Goal: Task Accomplishment & Management: Complete application form

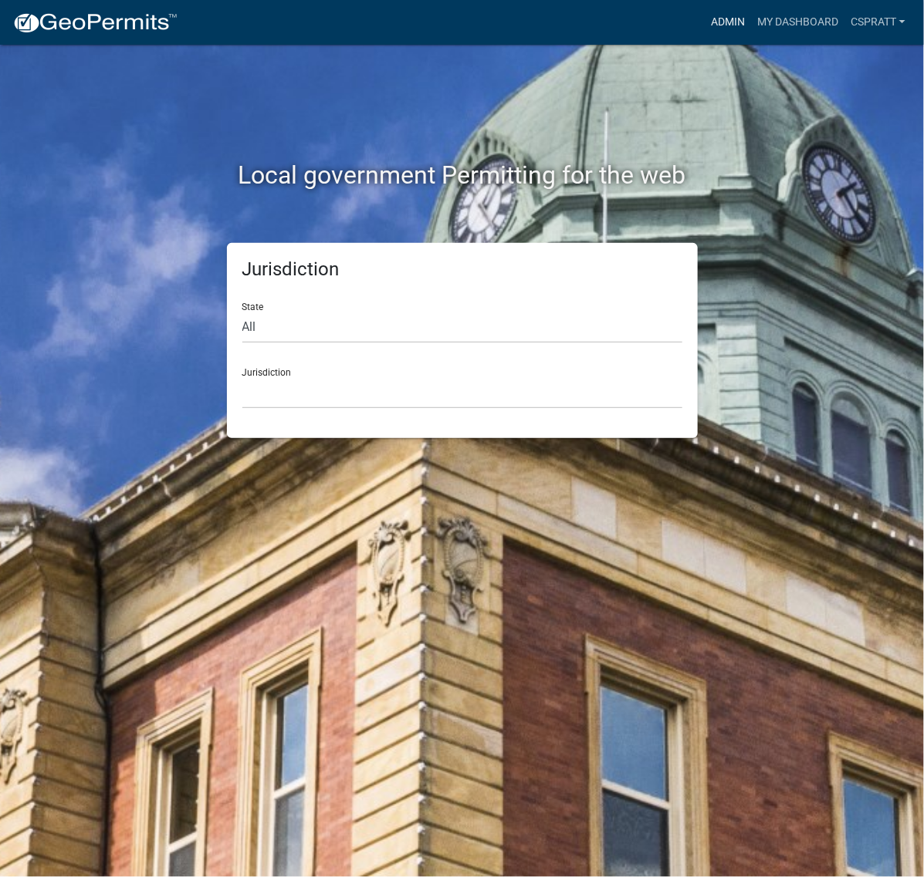
click at [705, 20] on link "Admin" at bounding box center [728, 22] width 46 height 29
click at [705, 33] on link "Admin" at bounding box center [728, 22] width 46 height 29
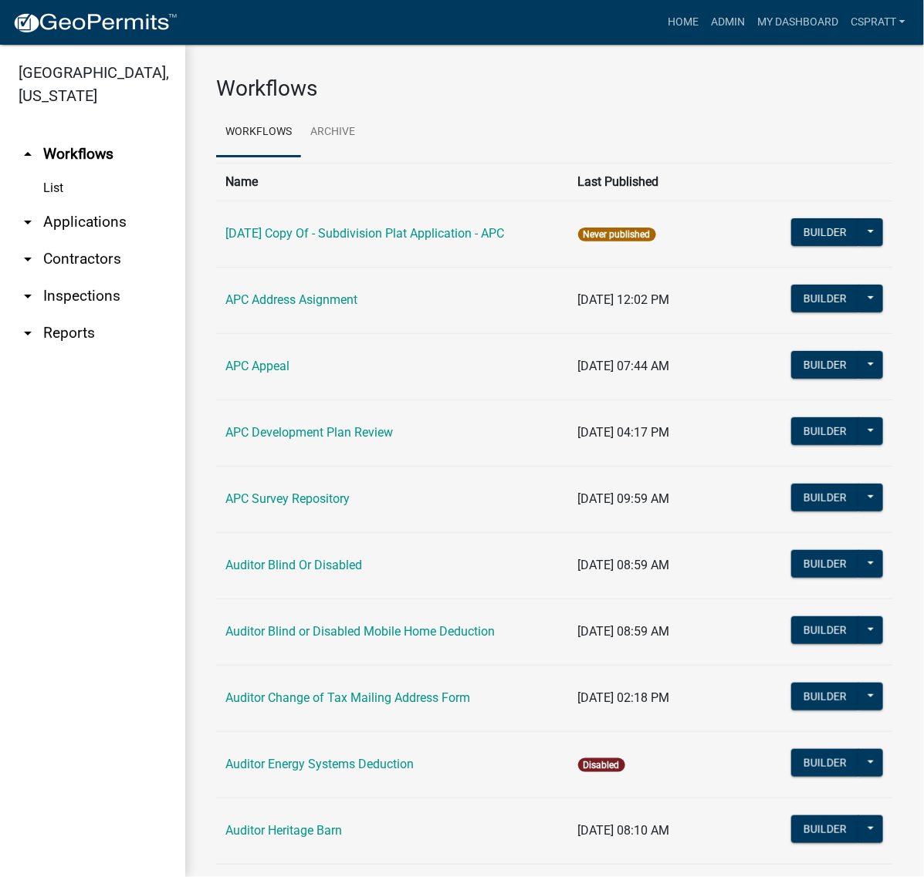
click at [85, 241] on link "arrow_drop_down Applications" at bounding box center [92, 222] width 185 height 37
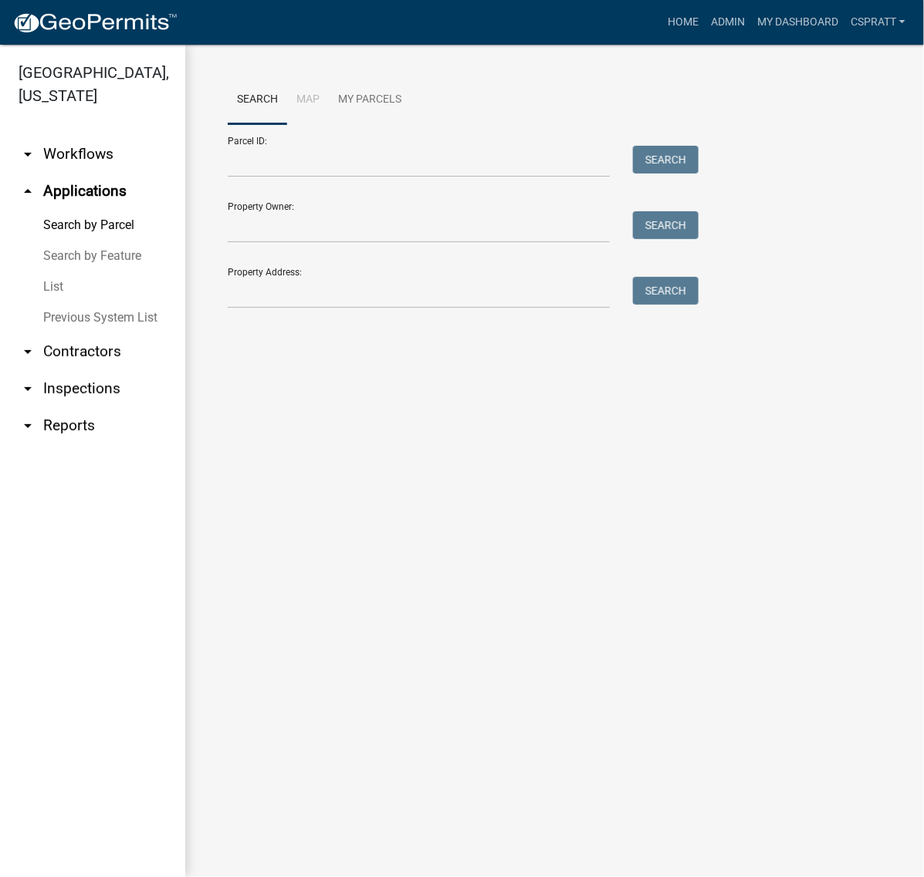
click at [63, 303] on link "List" at bounding box center [92, 287] width 185 height 31
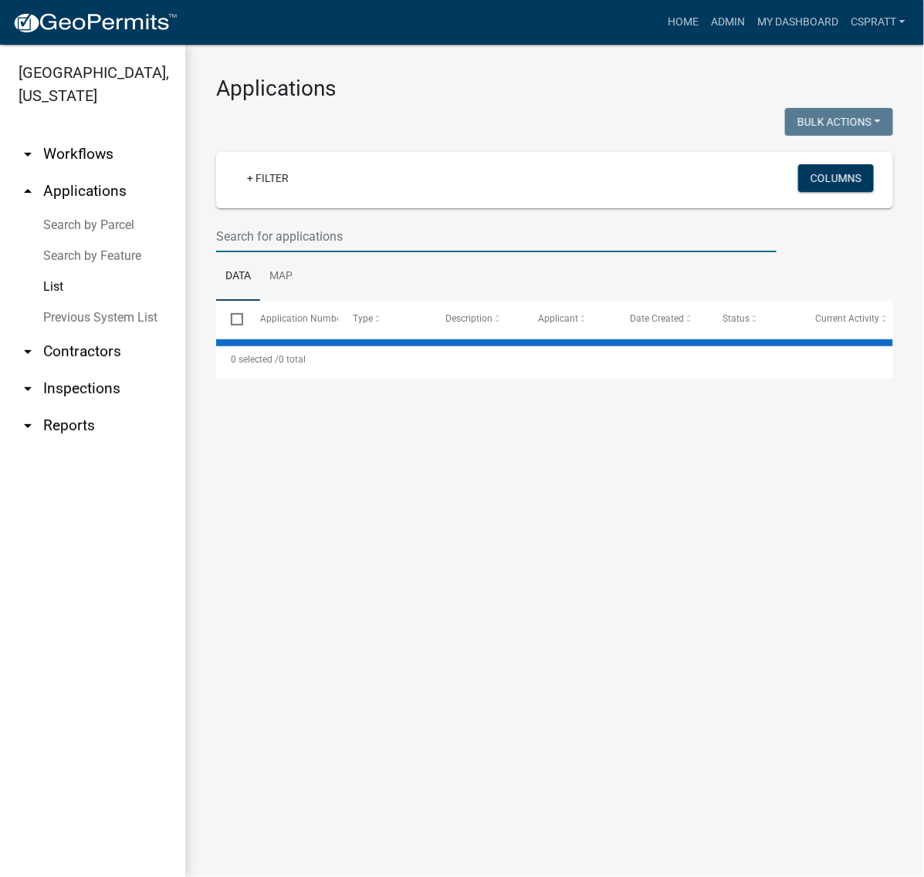
click at [245, 252] on input "text" at bounding box center [496, 237] width 560 height 32
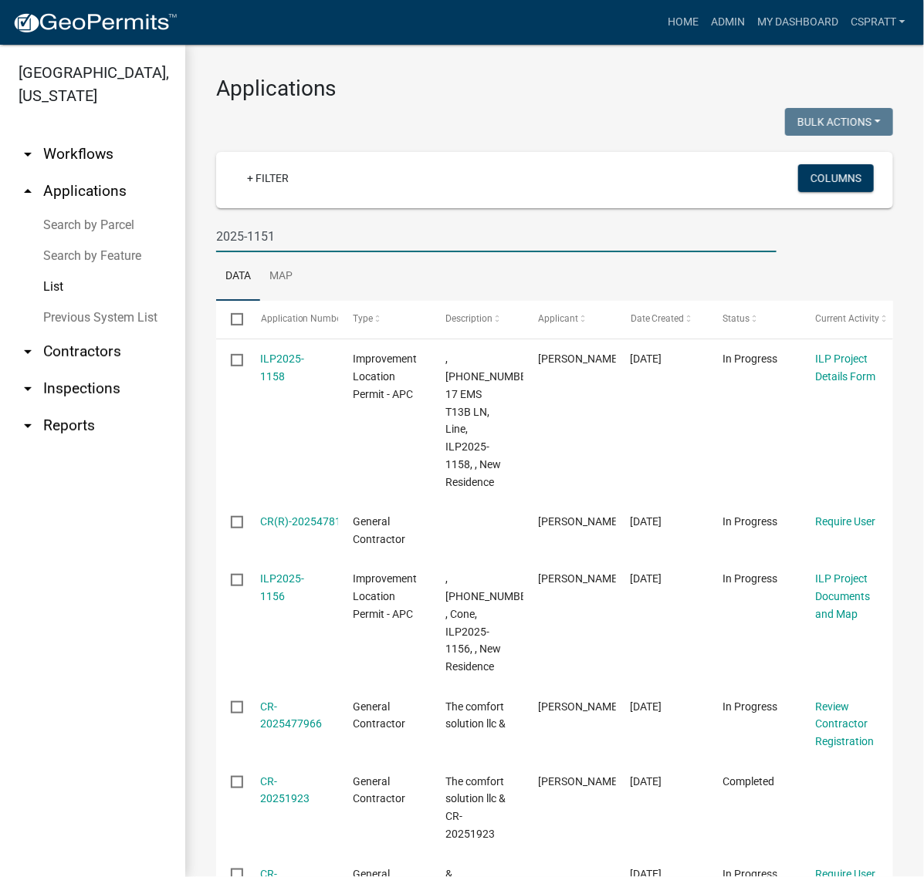
type input "2025-1151"
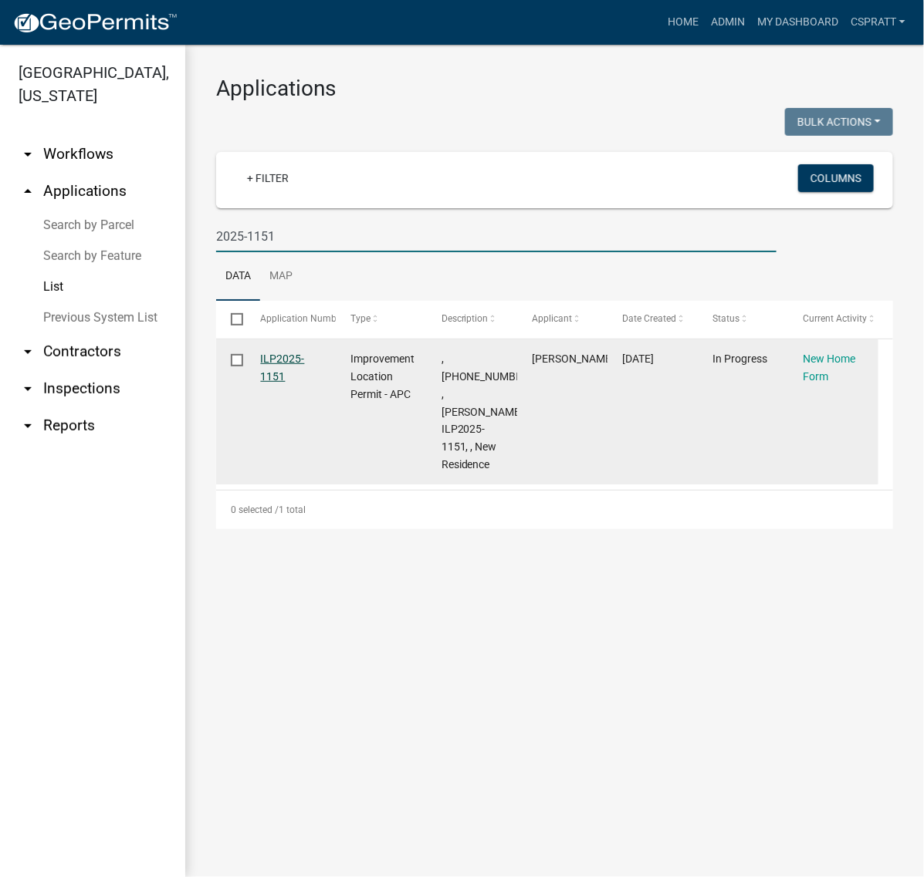
click at [291, 383] on link "ILP2025-1151" at bounding box center [283, 368] width 44 height 30
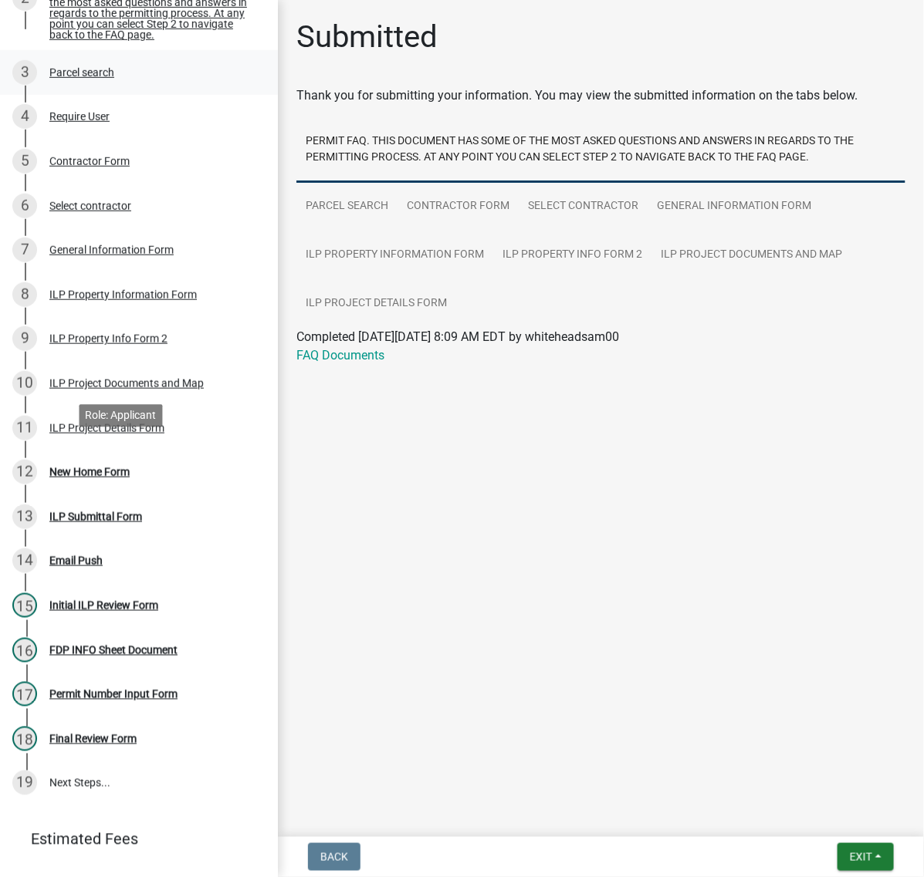
scroll to position [289, 0]
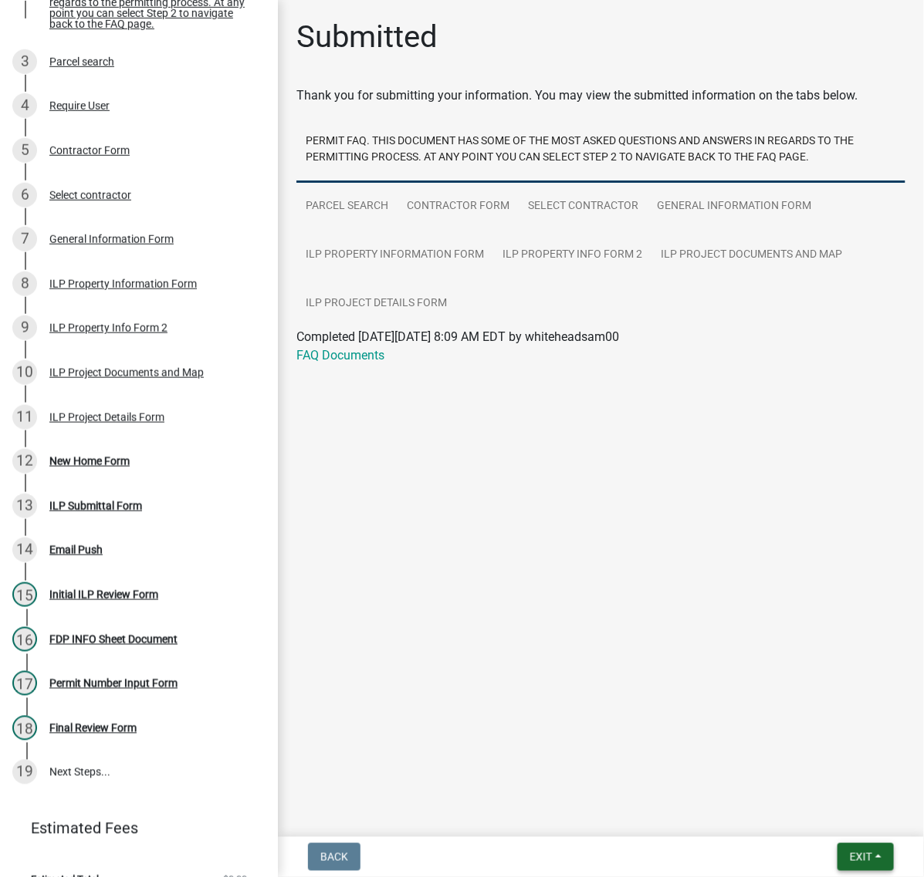
click at [850, 855] on span "Exit" at bounding box center [861, 857] width 22 height 12
click at [823, 819] on button "Save & Exit" at bounding box center [831, 810] width 123 height 37
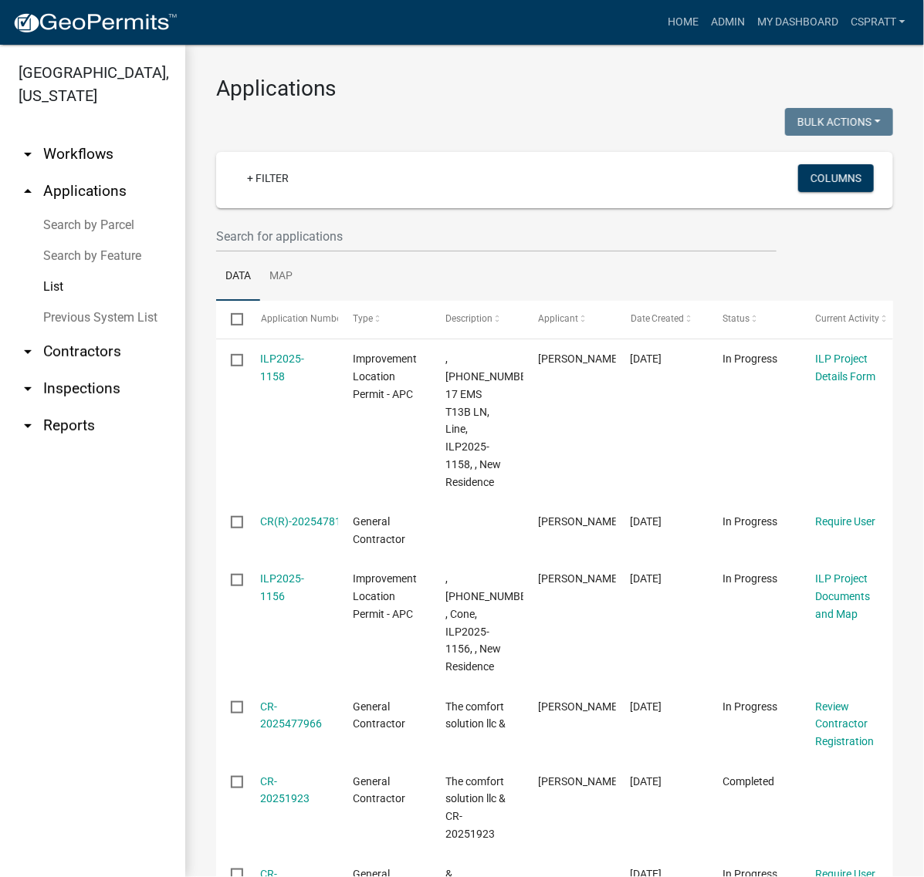
click at [66, 303] on link "List" at bounding box center [92, 287] width 185 height 31
click at [294, 252] on input "text" at bounding box center [496, 237] width 560 height 32
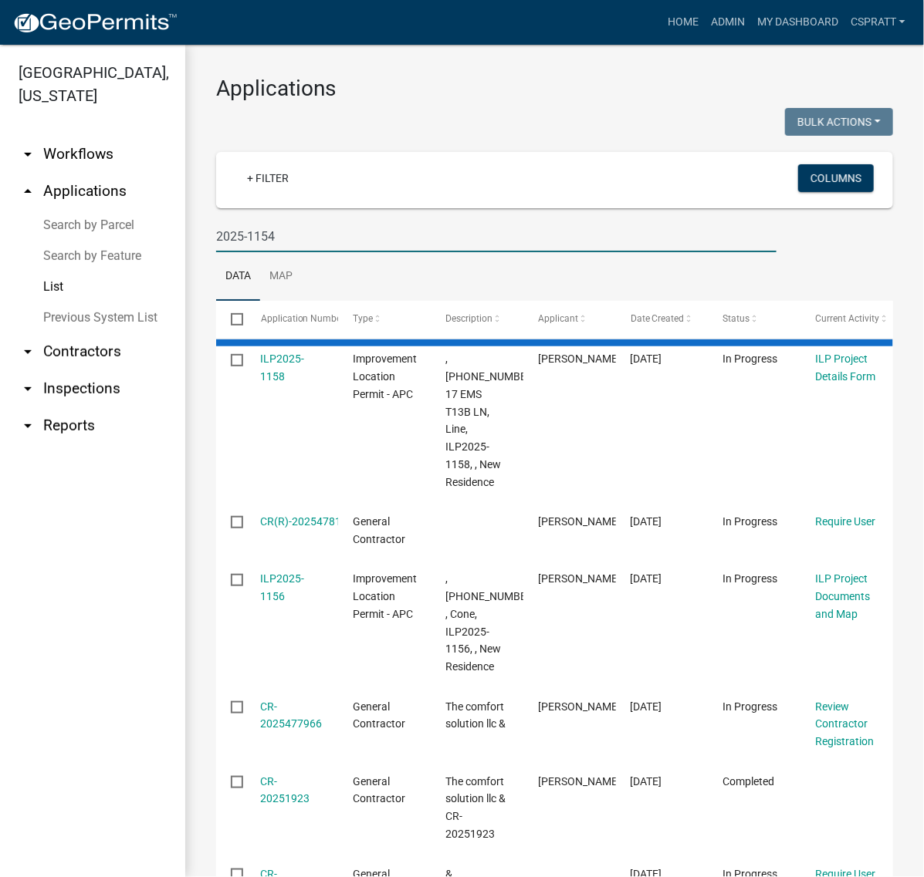
type input "2025-1154"
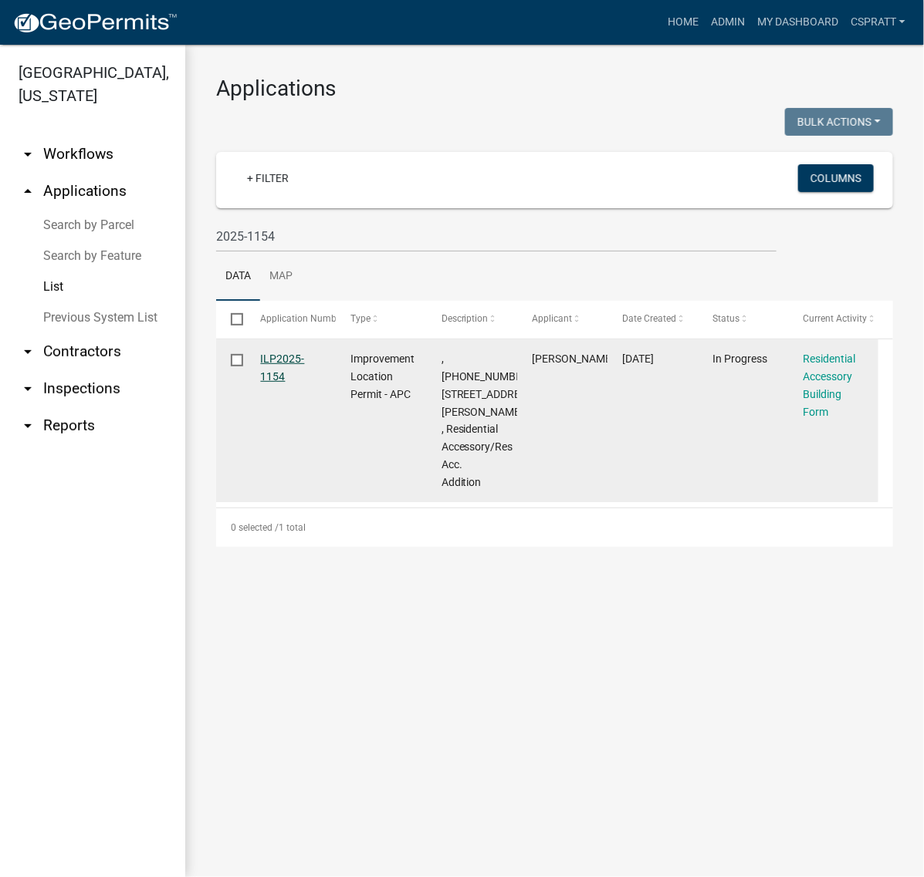
click at [289, 383] on link "ILP2025-1154" at bounding box center [283, 368] width 44 height 30
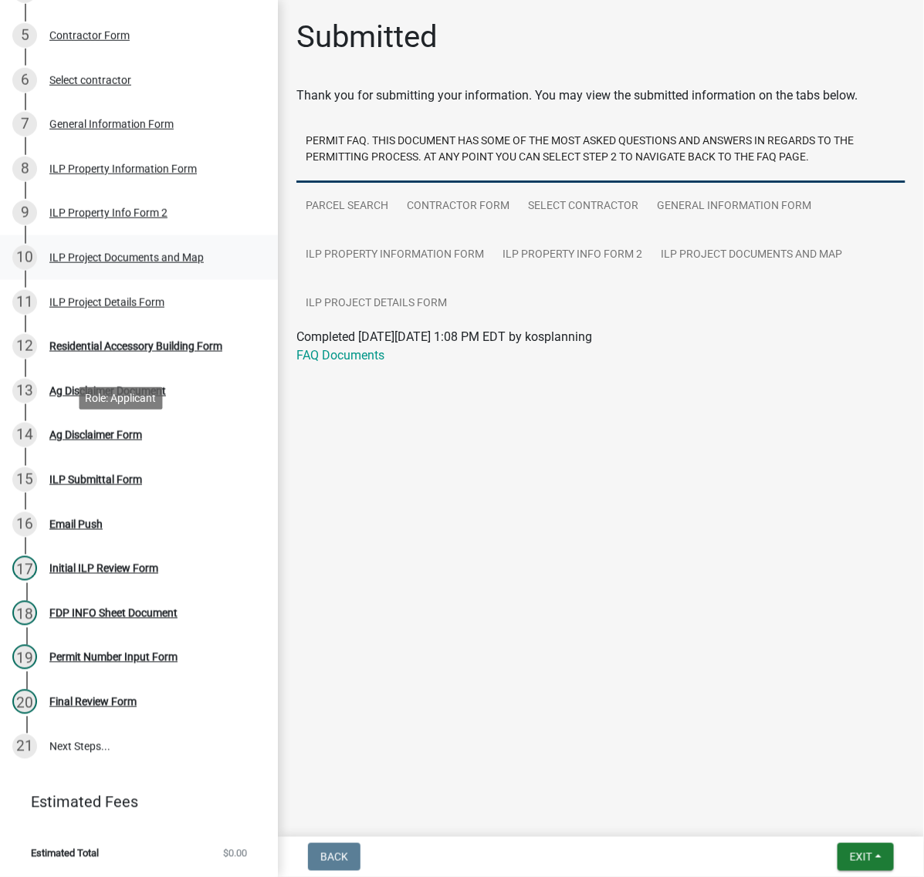
scroll to position [482, 0]
click at [112, 352] on div "Residential Accessory Building Form" at bounding box center [135, 346] width 173 height 11
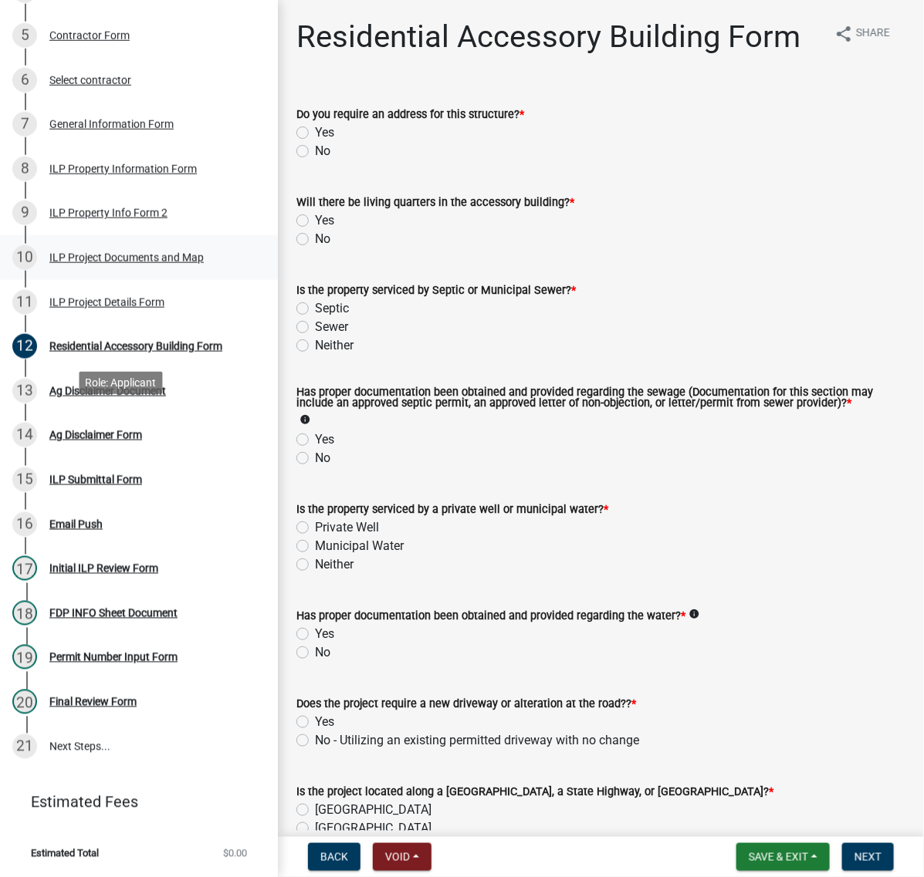
click at [81, 263] on div "ILP Project Documents and Map" at bounding box center [126, 257] width 154 height 11
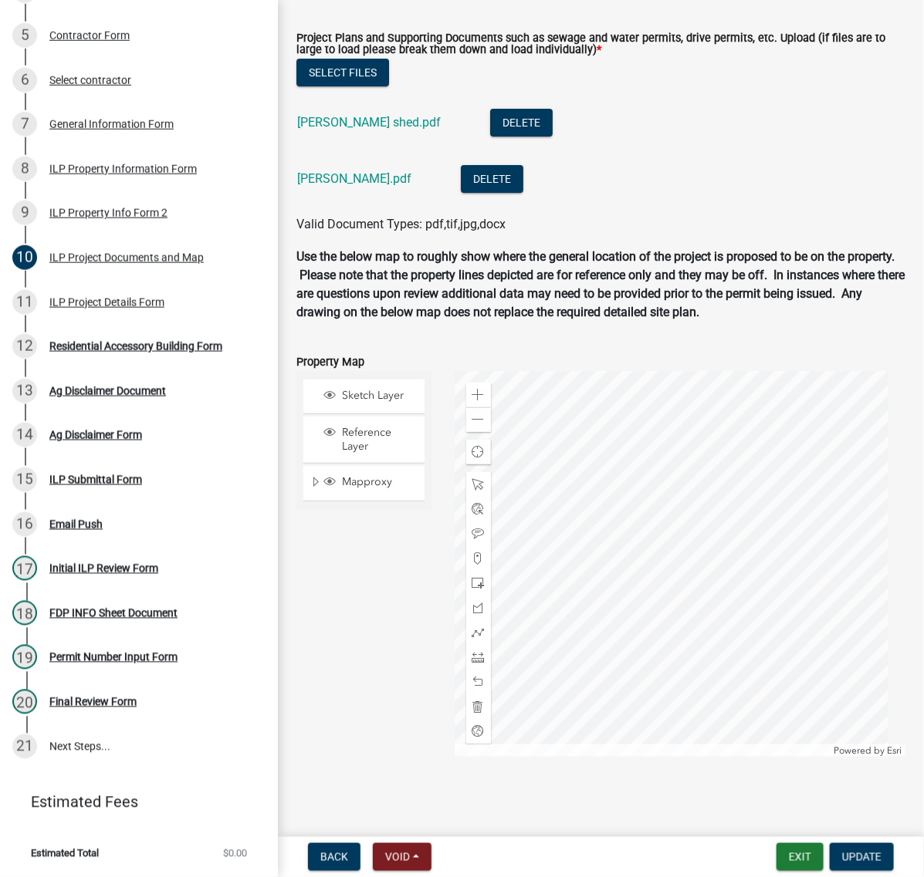
scroll to position [2219, 0]
click at [367, 130] on link "[PERSON_NAME] shed.pdf" at bounding box center [369, 122] width 144 height 15
click at [96, 352] on div "Residential Accessory Building Form" at bounding box center [135, 346] width 173 height 11
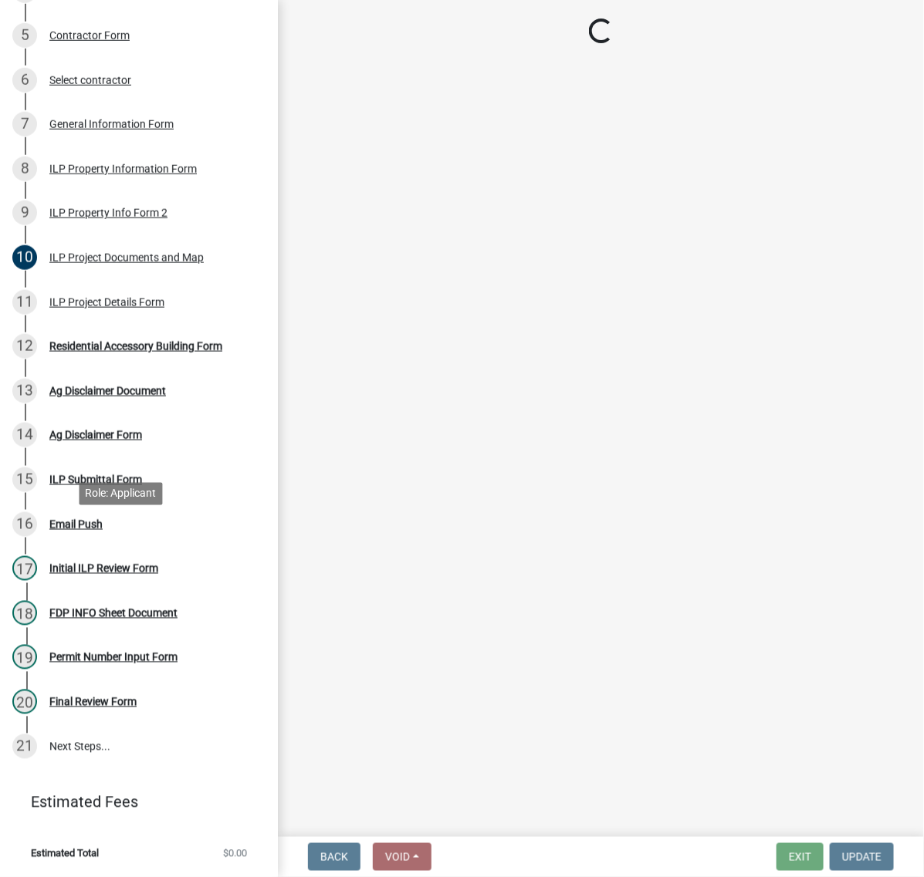
scroll to position [0, 0]
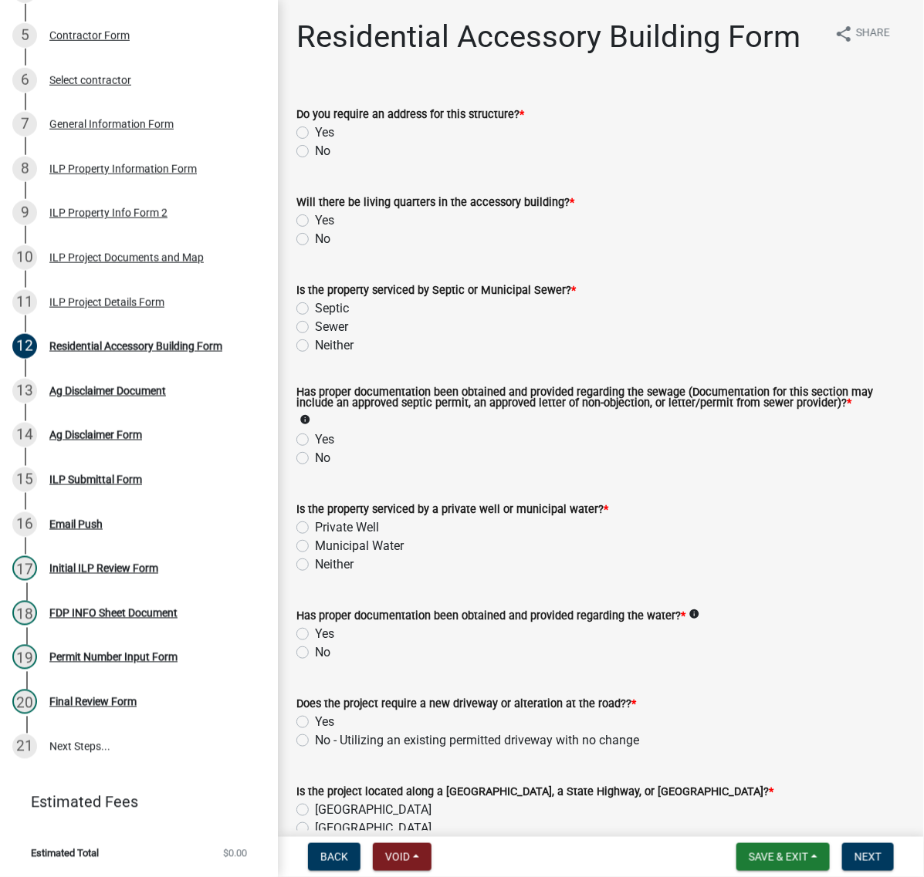
click at [315, 161] on label "No" at bounding box center [322, 151] width 15 height 19
click at [315, 152] on input "No" at bounding box center [320, 147] width 10 height 10
radio input "true"
click at [315, 249] on label "No" at bounding box center [322, 239] width 15 height 19
click at [315, 240] on input "No" at bounding box center [320, 235] width 10 height 10
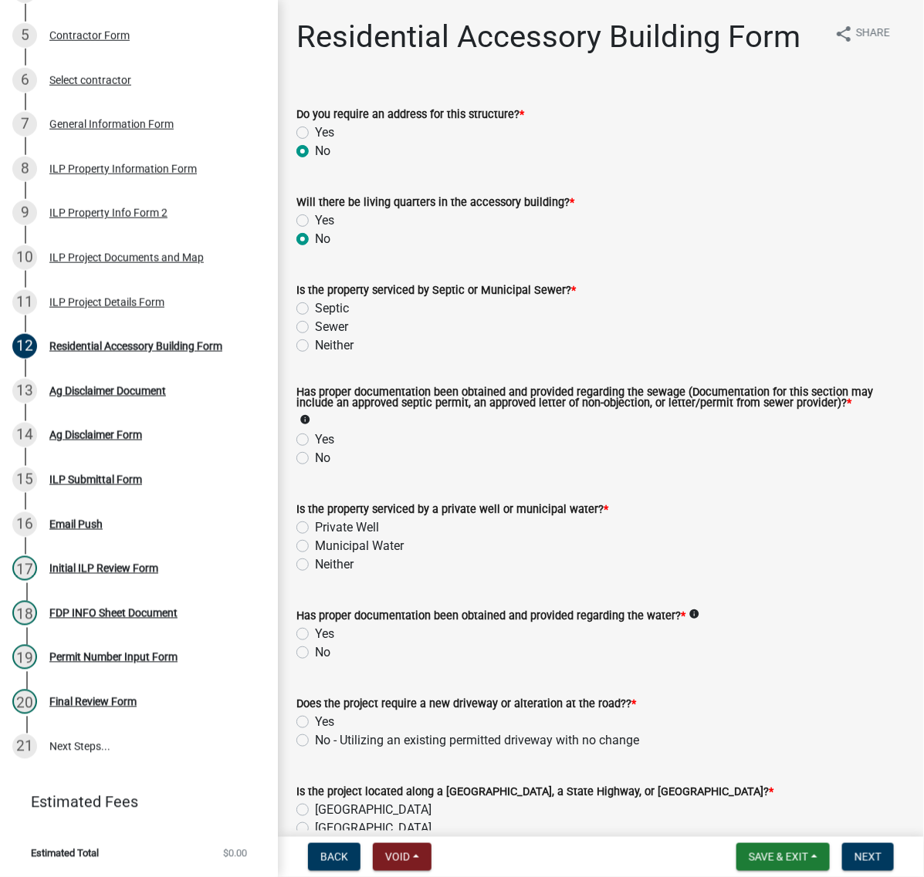
radio input "true"
click at [315, 318] on label "Septic" at bounding box center [332, 308] width 34 height 19
click at [315, 309] on input "Septic" at bounding box center [320, 304] width 10 height 10
radio input "true"
click at [315, 449] on label "Yes" at bounding box center [324, 440] width 19 height 19
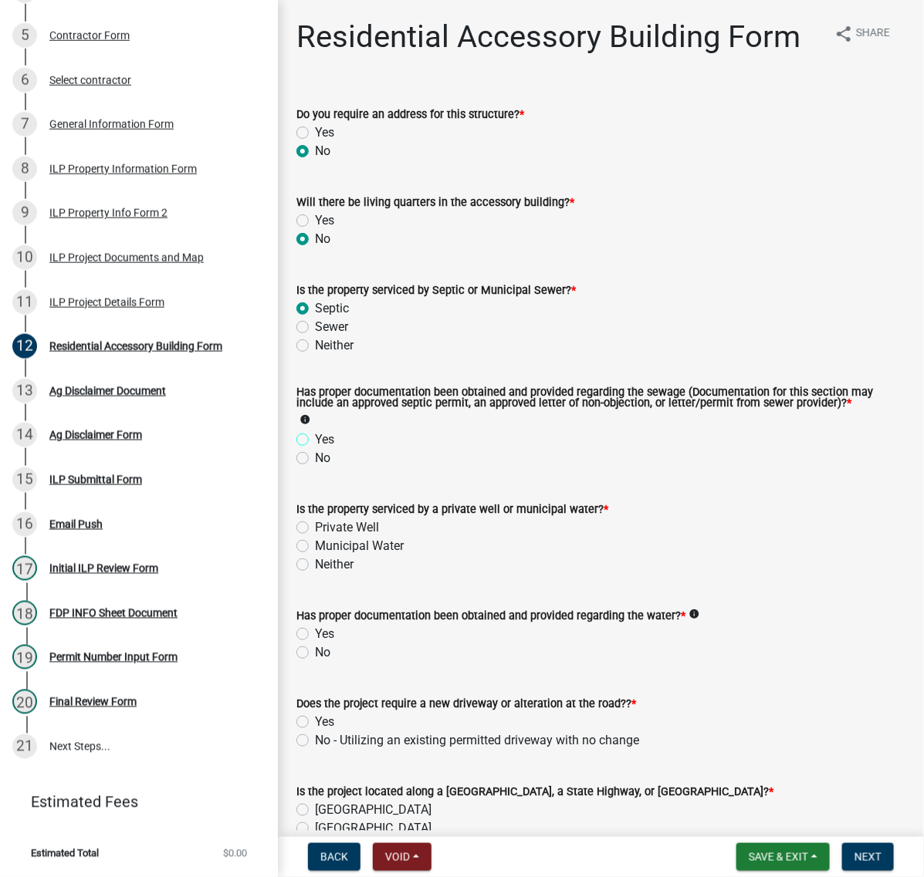
click at [315, 441] on input "Yes" at bounding box center [320, 436] width 10 height 10
radio input "true"
click at [315, 537] on label "Private Well" at bounding box center [347, 528] width 64 height 19
click at [315, 529] on input "Private Well" at bounding box center [320, 524] width 10 height 10
radio input "true"
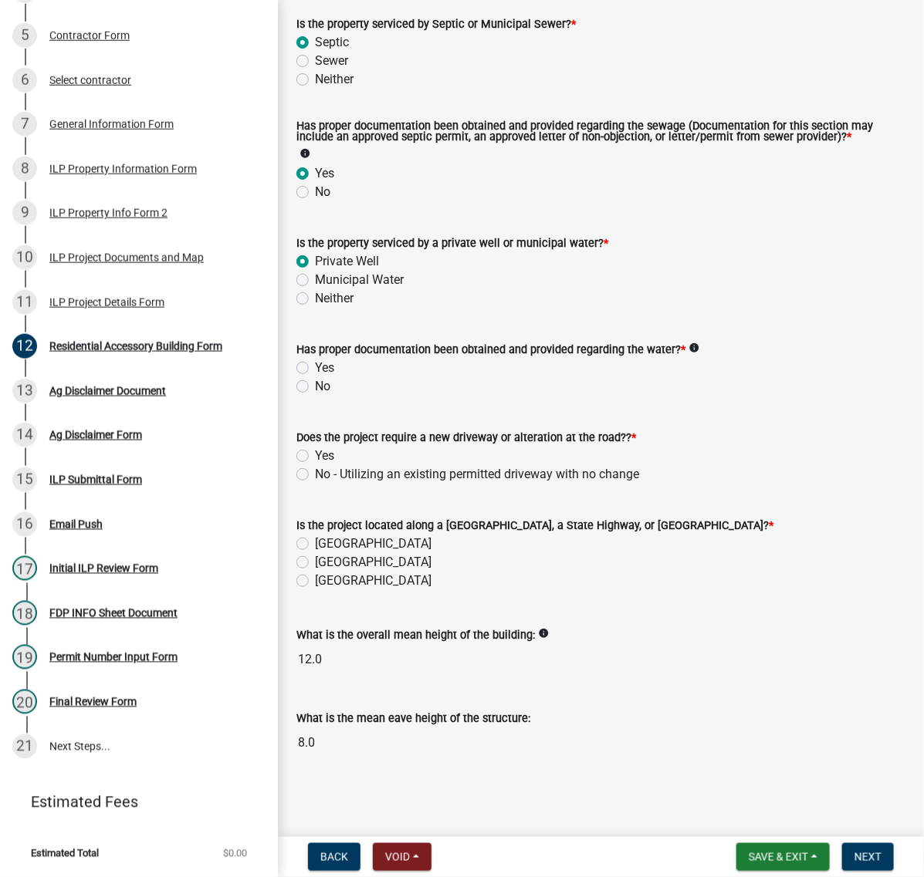
scroll to position [482, 0]
click at [315, 392] on label "No" at bounding box center [322, 386] width 15 height 19
click at [315, 387] on input "No" at bounding box center [320, 382] width 10 height 10
radio input "true"
click at [315, 377] on label "Yes" at bounding box center [324, 368] width 19 height 19
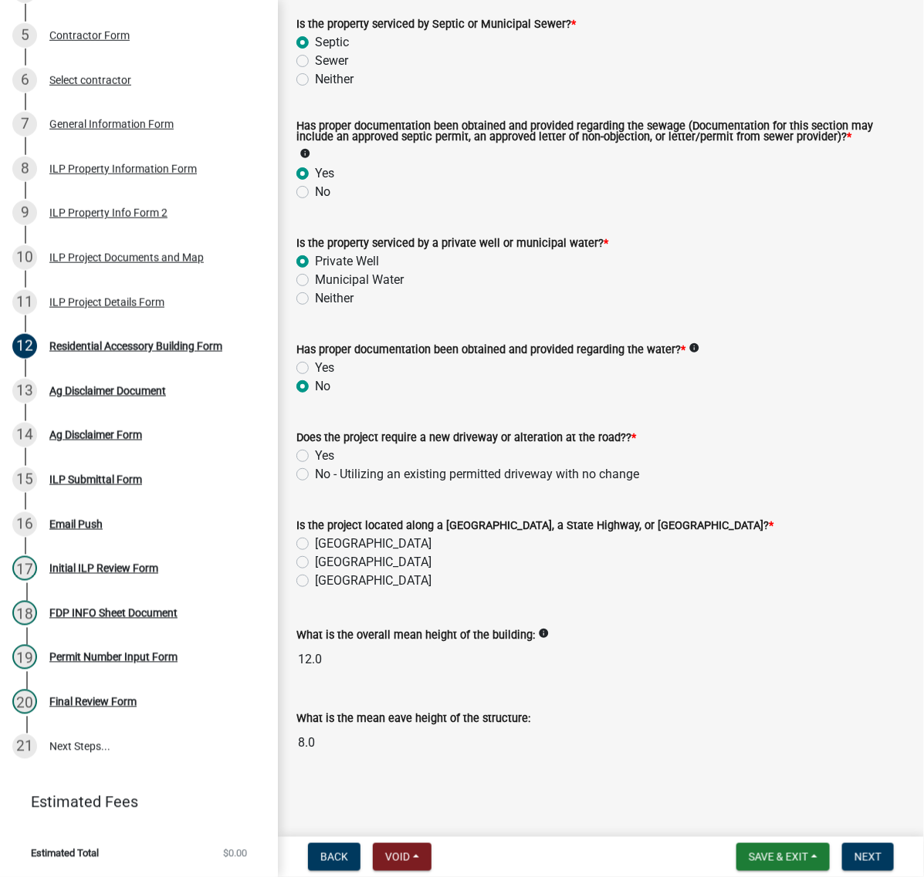
click at [315, 369] on input "Yes" at bounding box center [320, 364] width 10 height 10
radio input "true"
click at [315, 465] on label "No - Utilizing an existing permitted driveway with no change" at bounding box center [477, 474] width 324 height 19
click at [315, 465] on input "No - Utilizing an existing permitted driveway with no change" at bounding box center [320, 470] width 10 height 10
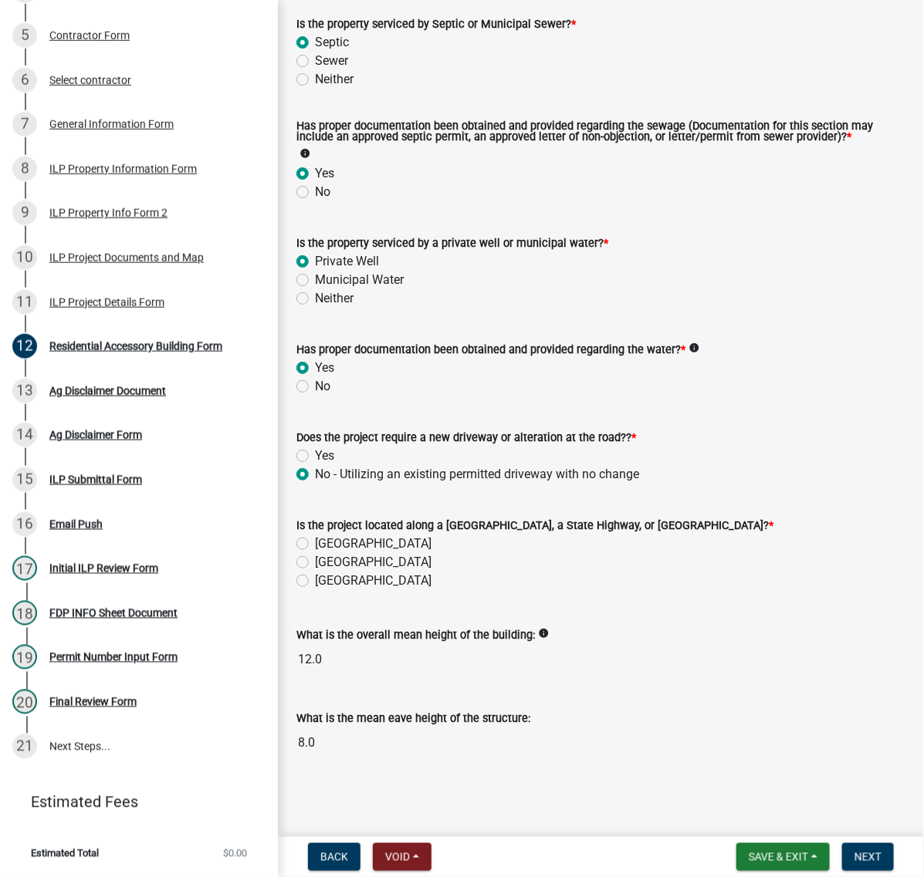
radio input "true"
click at [315, 535] on label "[GEOGRAPHIC_DATA]" at bounding box center [373, 544] width 117 height 19
click at [315, 535] on input "[GEOGRAPHIC_DATA]" at bounding box center [320, 540] width 10 height 10
radio input "true"
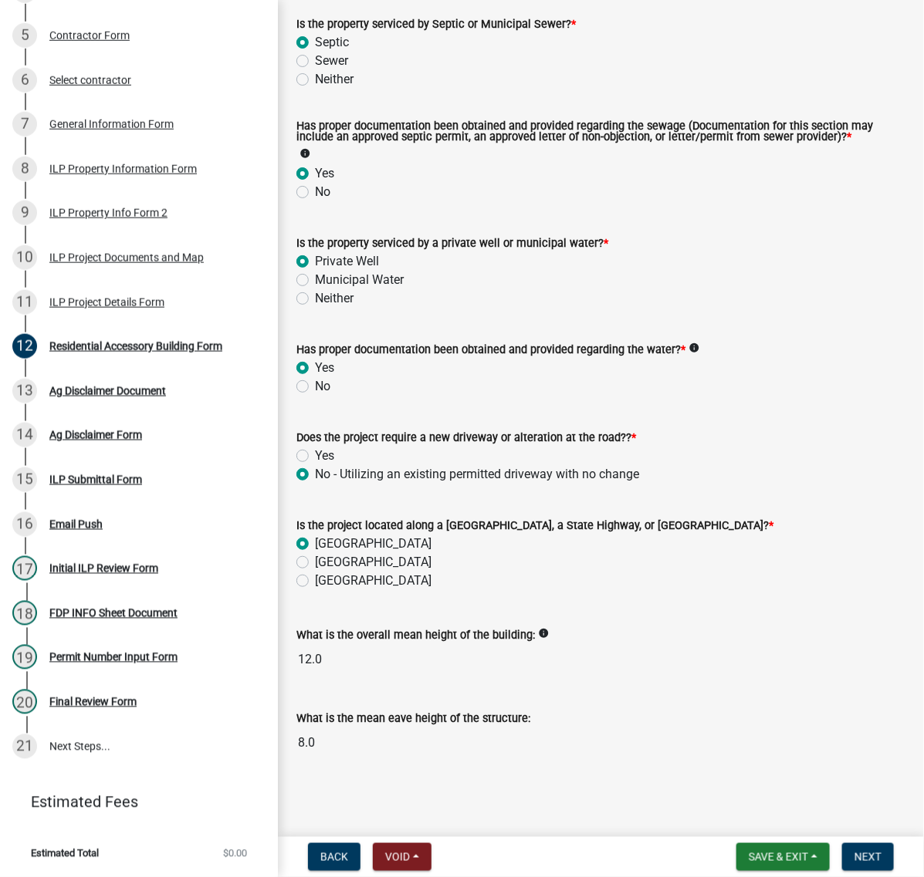
click at [820, 844] on form "Save & Exit Save Save & Exit Next" at bounding box center [815, 858] width 170 height 28
click at [854, 851] on span "Next" at bounding box center [867, 857] width 27 height 12
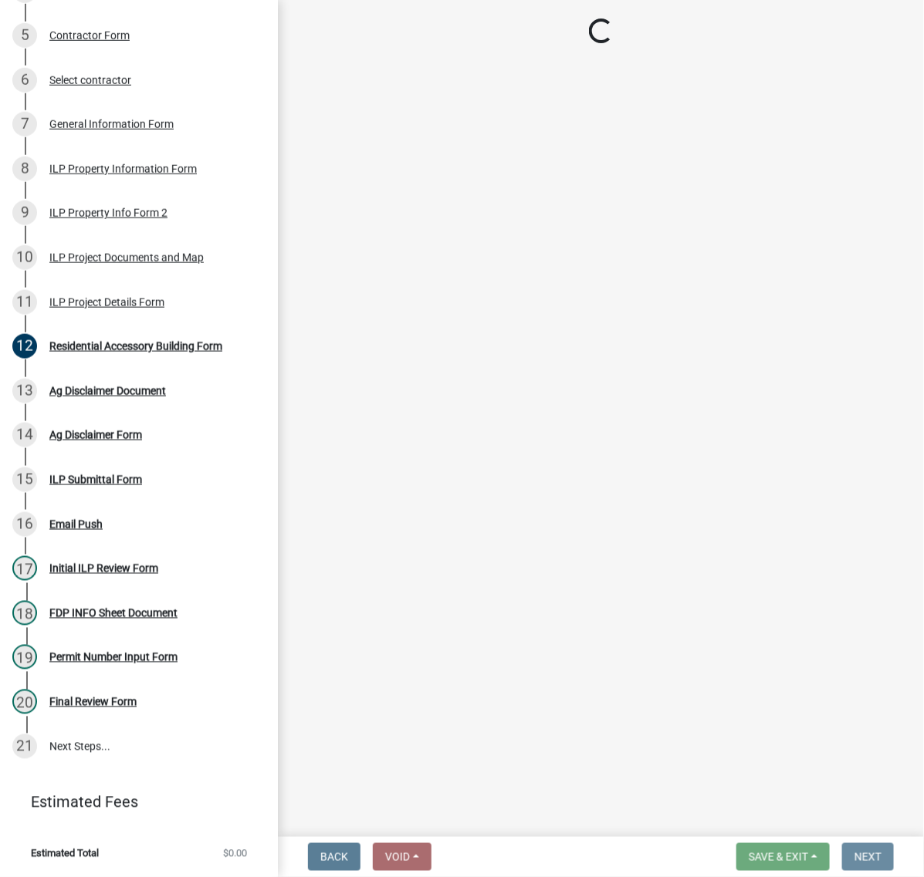
scroll to position [0, 0]
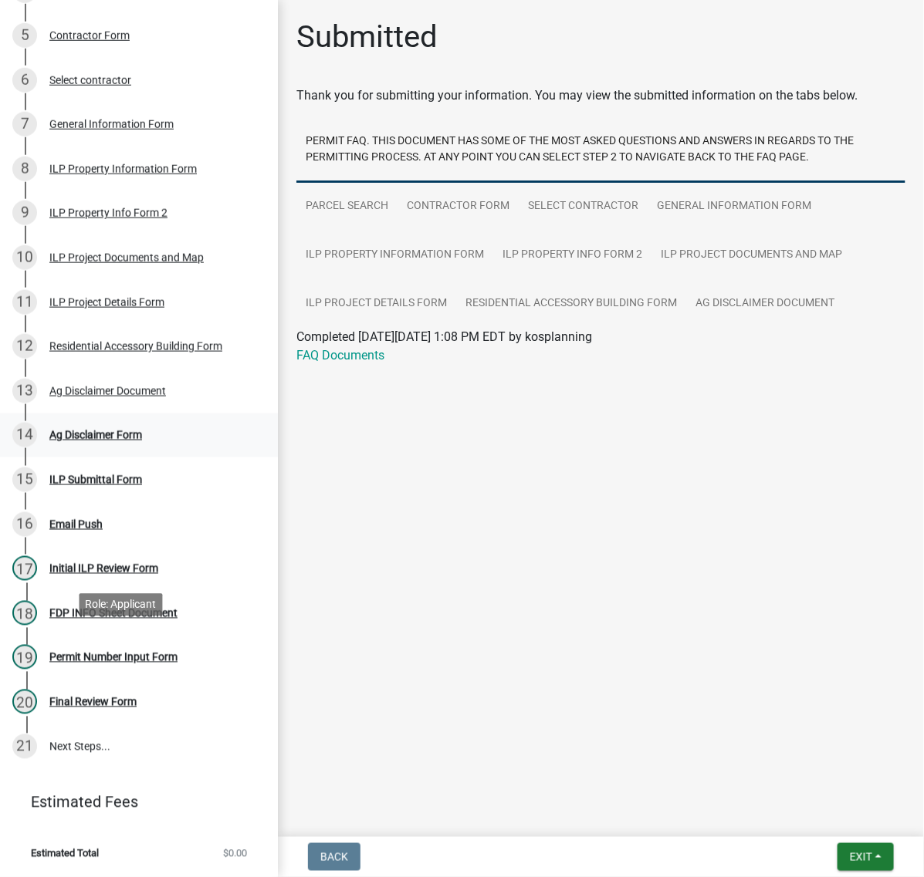
click at [97, 448] on div "14 Ag Disclaimer Form" at bounding box center [132, 435] width 241 height 25
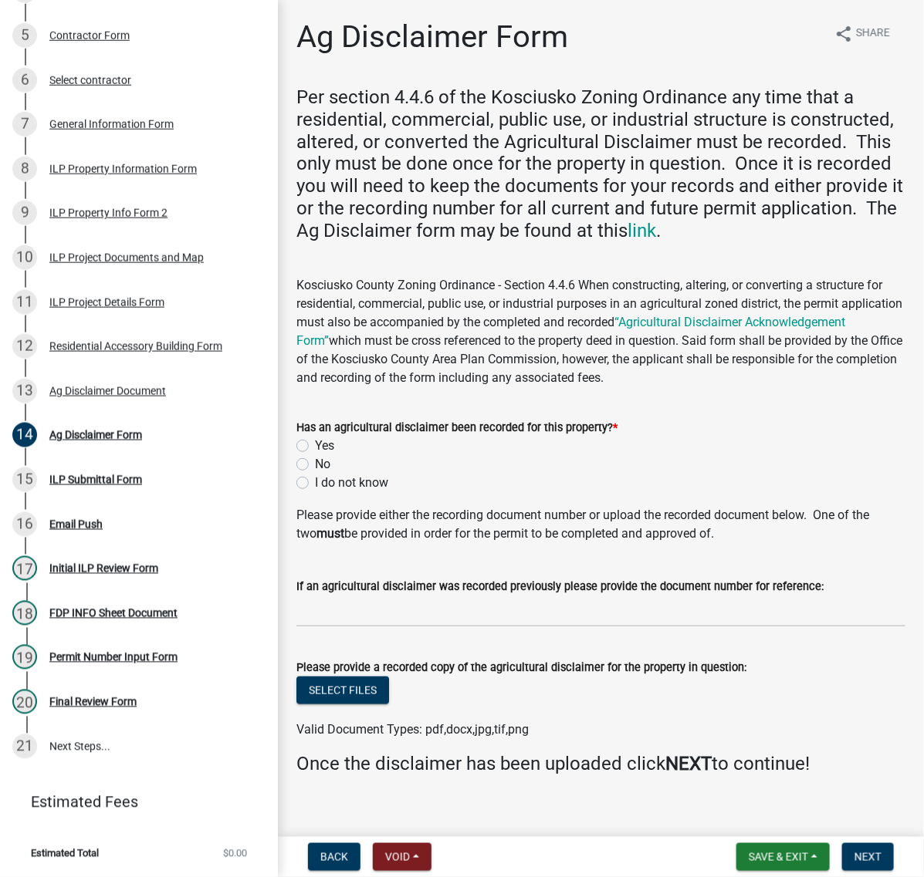
drag, startPoint x: 307, startPoint y: 660, endPoint x: 399, endPoint y: 674, distance: 92.9
click at [315, 455] on label "Yes" at bounding box center [324, 446] width 19 height 19
click at [315, 447] on input "Yes" at bounding box center [320, 442] width 10 height 10
radio input "true"
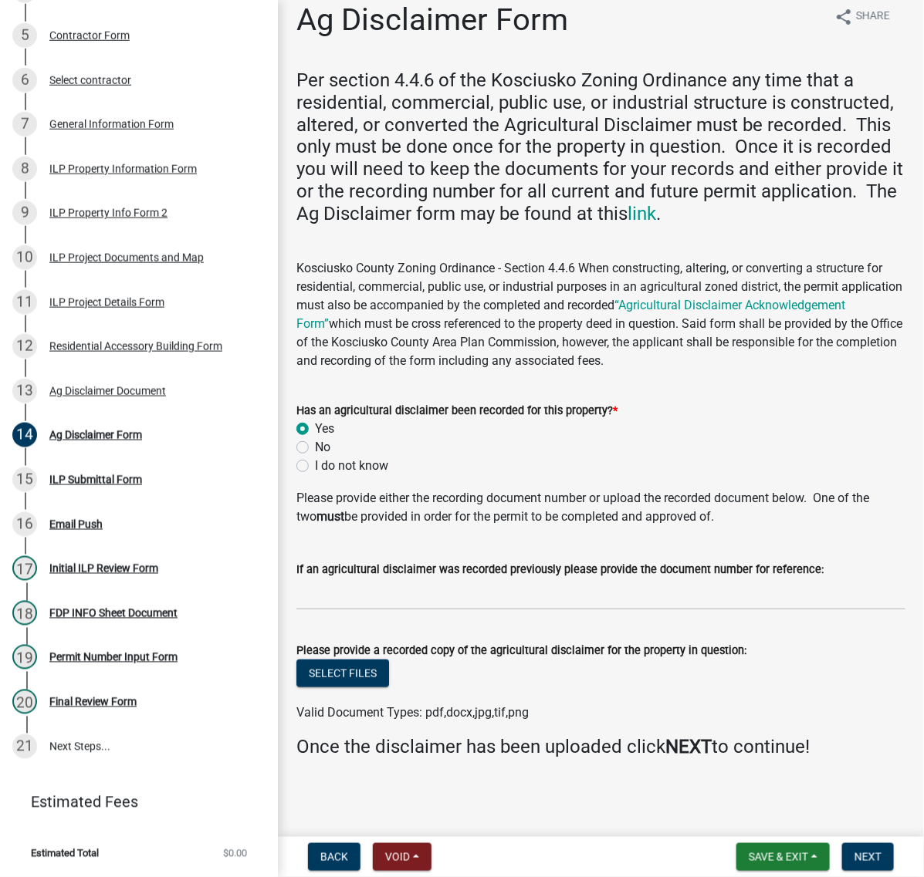
scroll to position [379, 0]
click at [374, 660] on button "Select files" at bounding box center [342, 674] width 93 height 28
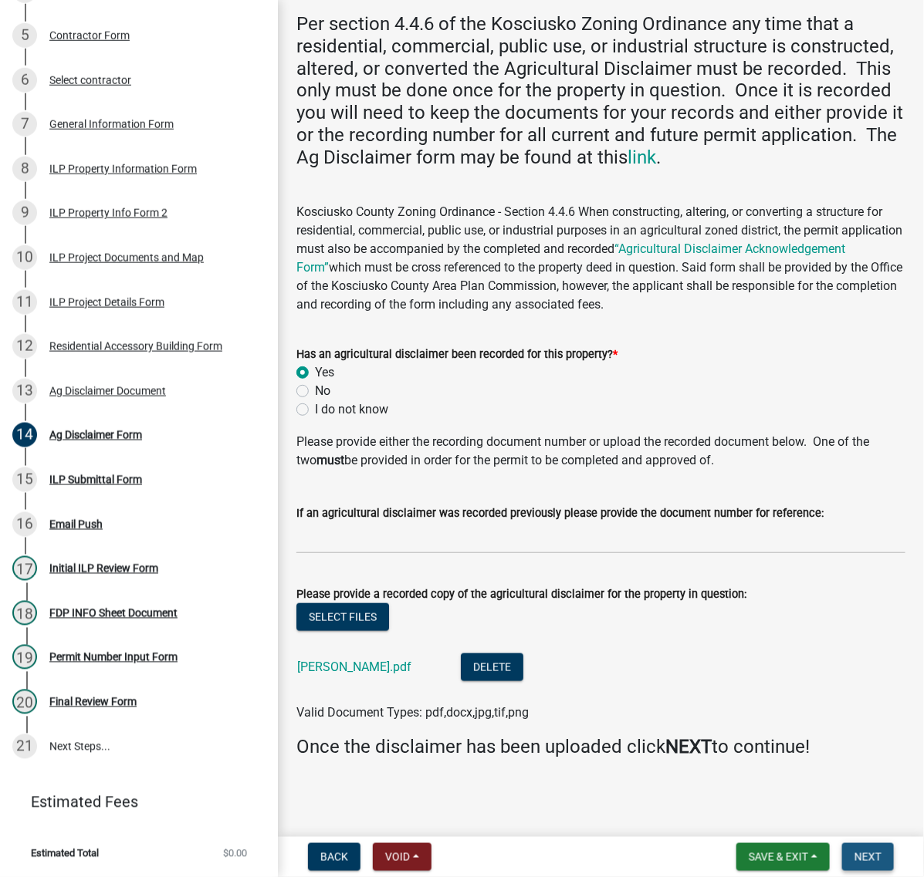
click at [860, 851] on span "Next" at bounding box center [867, 857] width 27 height 12
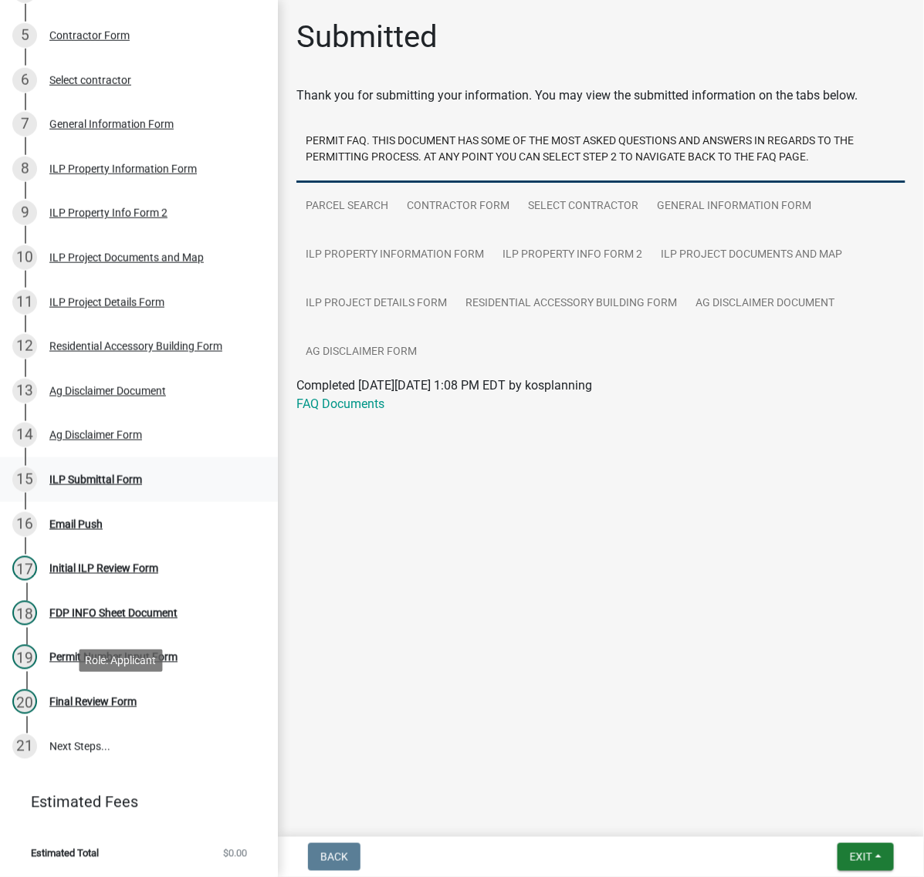
click at [142, 485] on div "ILP Submittal Form" at bounding box center [95, 480] width 93 height 11
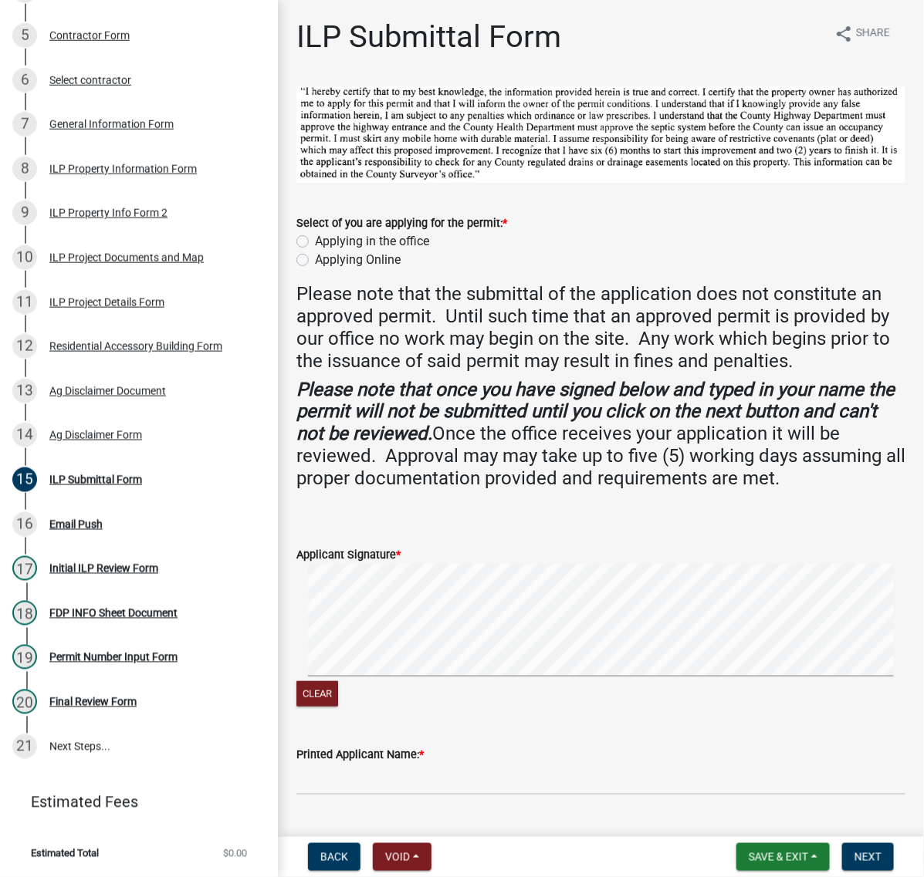
click at [315, 251] on label "Applying in the office" at bounding box center [372, 241] width 114 height 19
click at [315, 242] on input "Applying in the office" at bounding box center [320, 237] width 10 height 10
radio input "true"
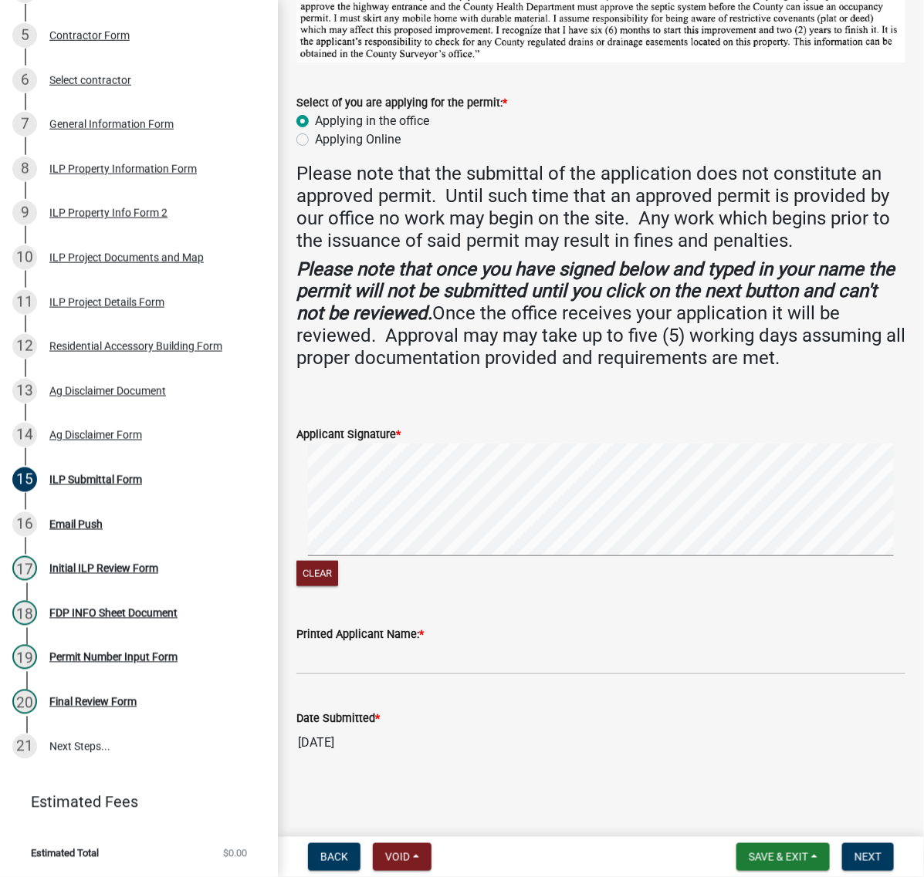
scroll to position [386, 0]
click at [347, 658] on input "Printed Applicant Name: *" at bounding box center [600, 660] width 609 height 32
type input "b"
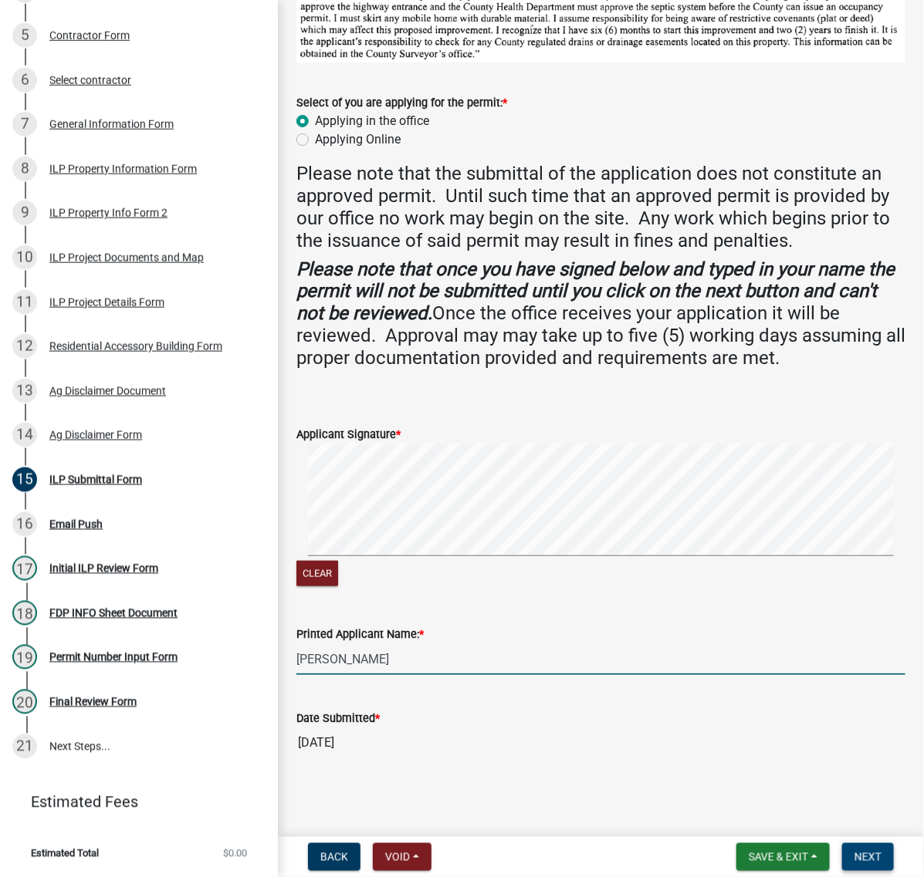
type input "[PERSON_NAME]"
click at [873, 851] on span "Next" at bounding box center [867, 857] width 27 height 12
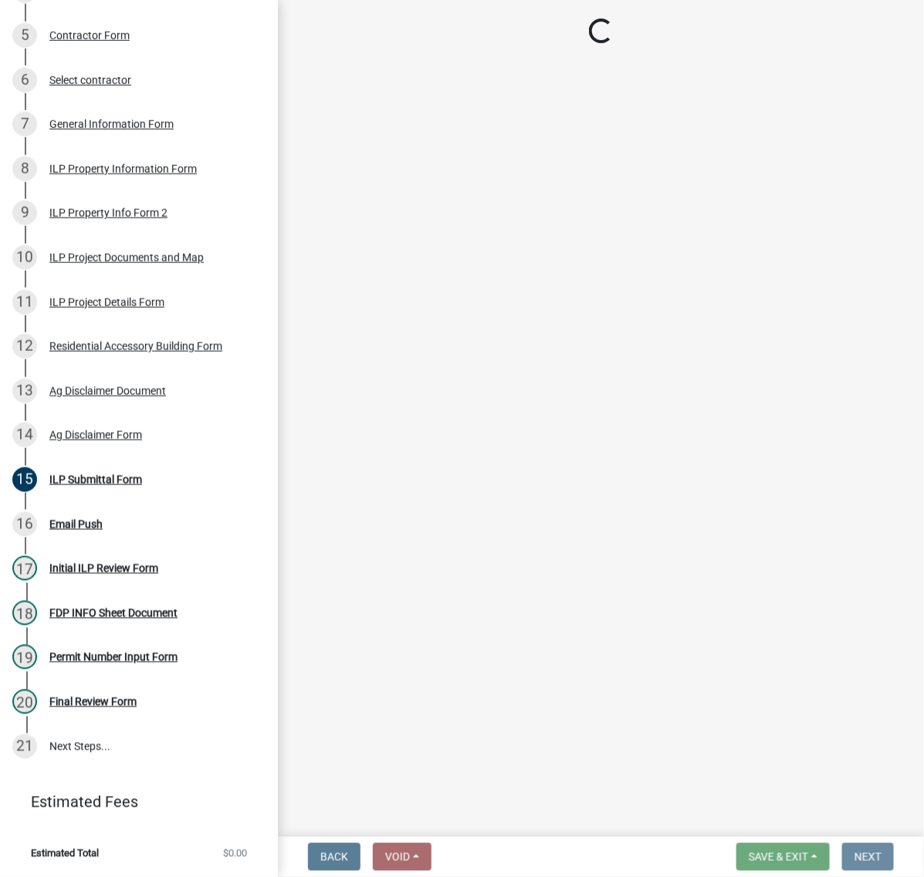
scroll to position [0, 0]
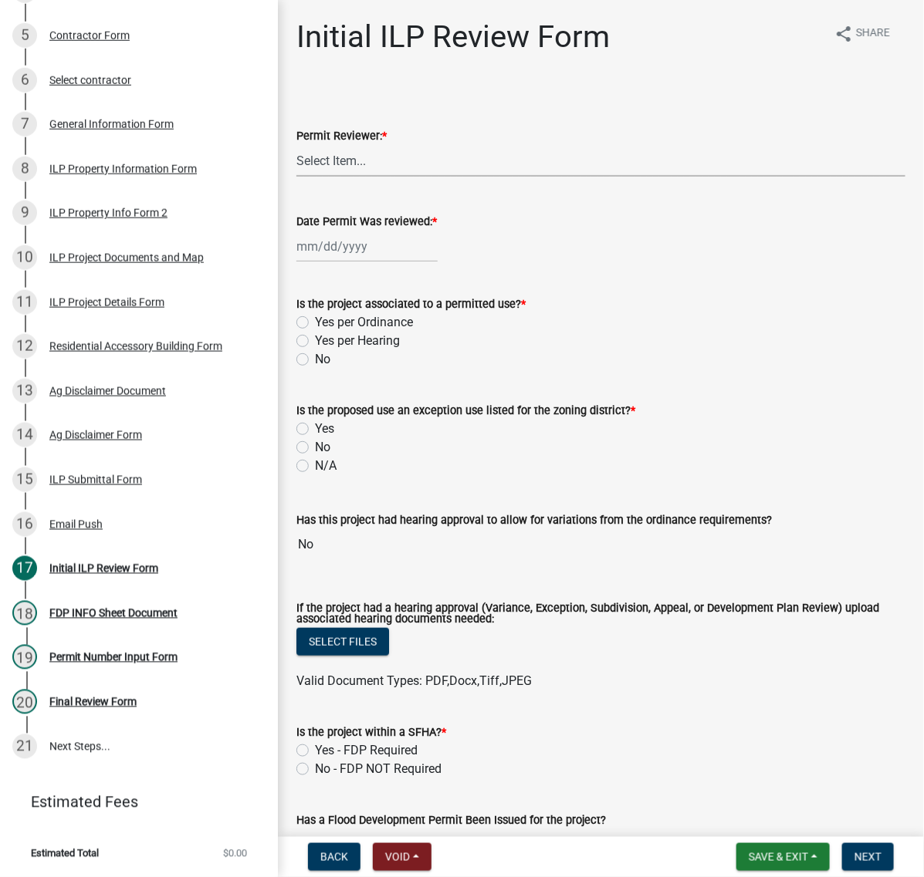
click at [349, 177] on select "Select Item... MMS LT AT CS [PERSON_NAME]" at bounding box center [600, 161] width 609 height 32
click at [301, 177] on select "Select Item... MMS LT AT CS [PERSON_NAME]" at bounding box center [600, 161] width 609 height 32
select select "c872cdc8-ca01-49f1-a213-e4b05fa58cd2"
click at [344, 262] on div at bounding box center [366, 247] width 141 height 32
select select "9"
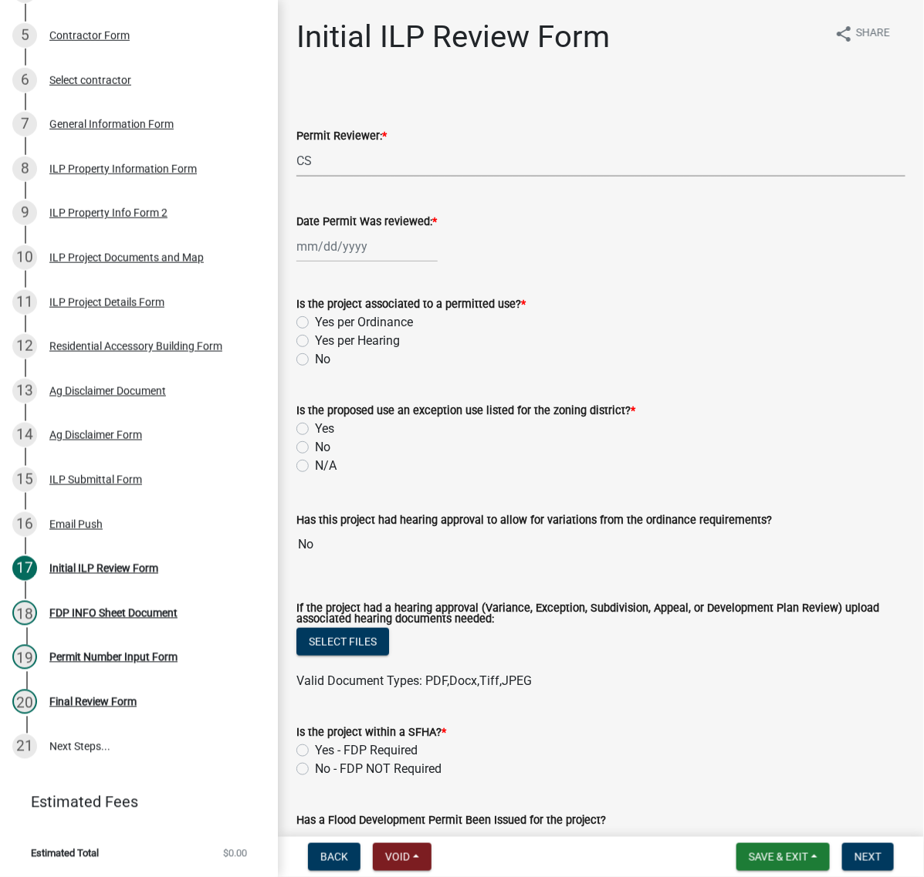
select select "2025"
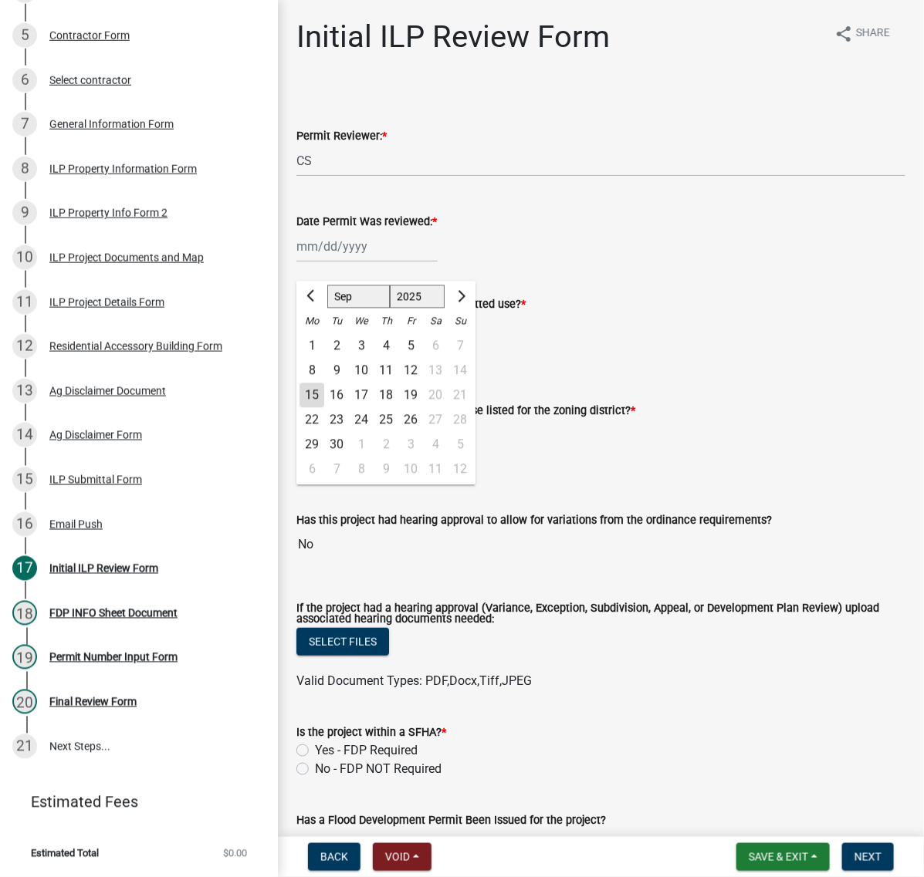
click at [317, 408] on div "15" at bounding box center [311, 396] width 25 height 25
type input "[DATE]"
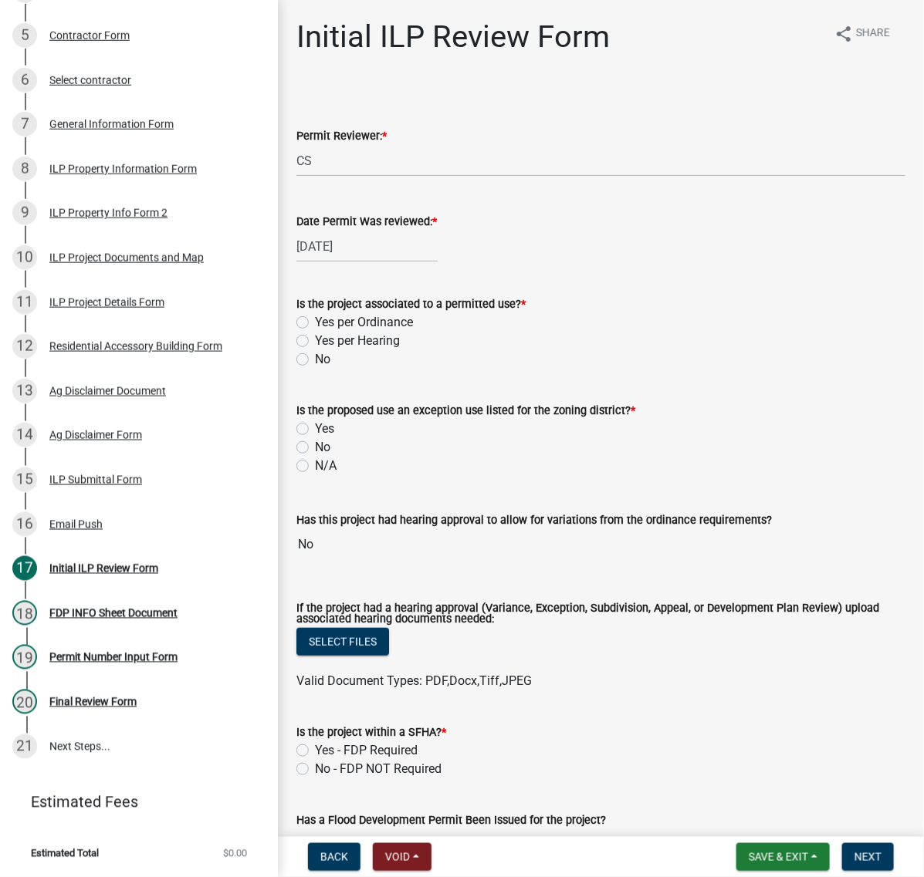
click at [315, 332] on label "Yes per Ordinance" at bounding box center [364, 322] width 98 height 19
click at [315, 323] on input "Yes per Ordinance" at bounding box center [320, 318] width 10 height 10
radio input "true"
click at [315, 457] on label "No" at bounding box center [322, 447] width 15 height 19
click at [315, 448] on input "No" at bounding box center [320, 443] width 10 height 10
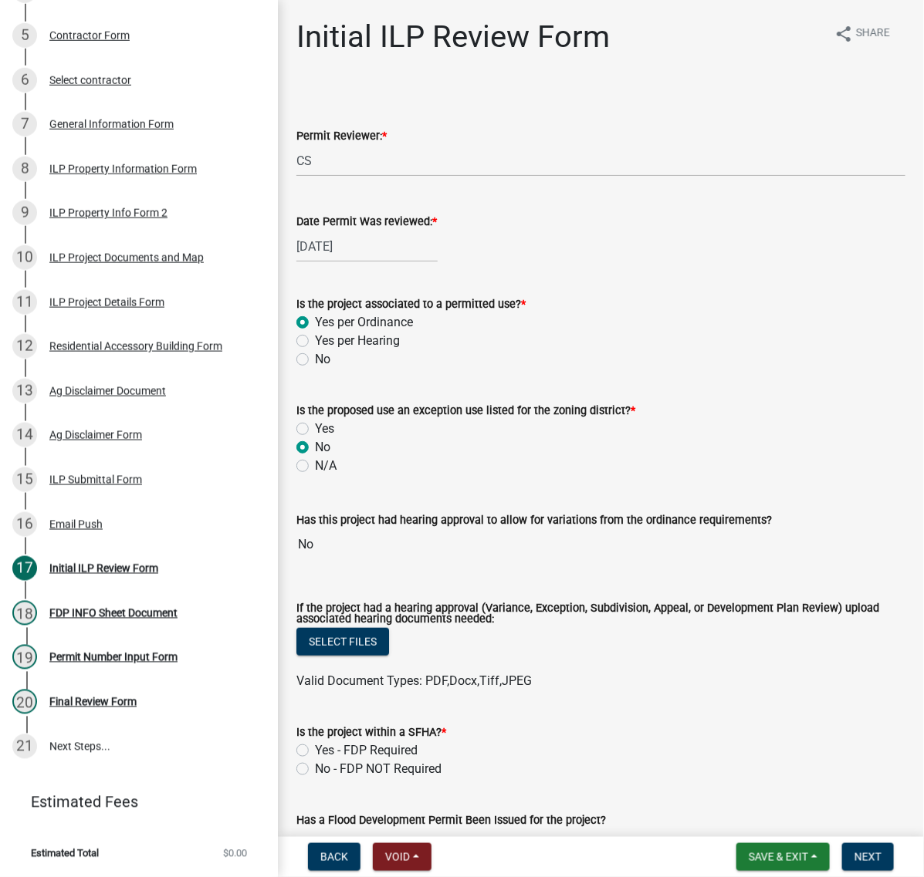
radio input "true"
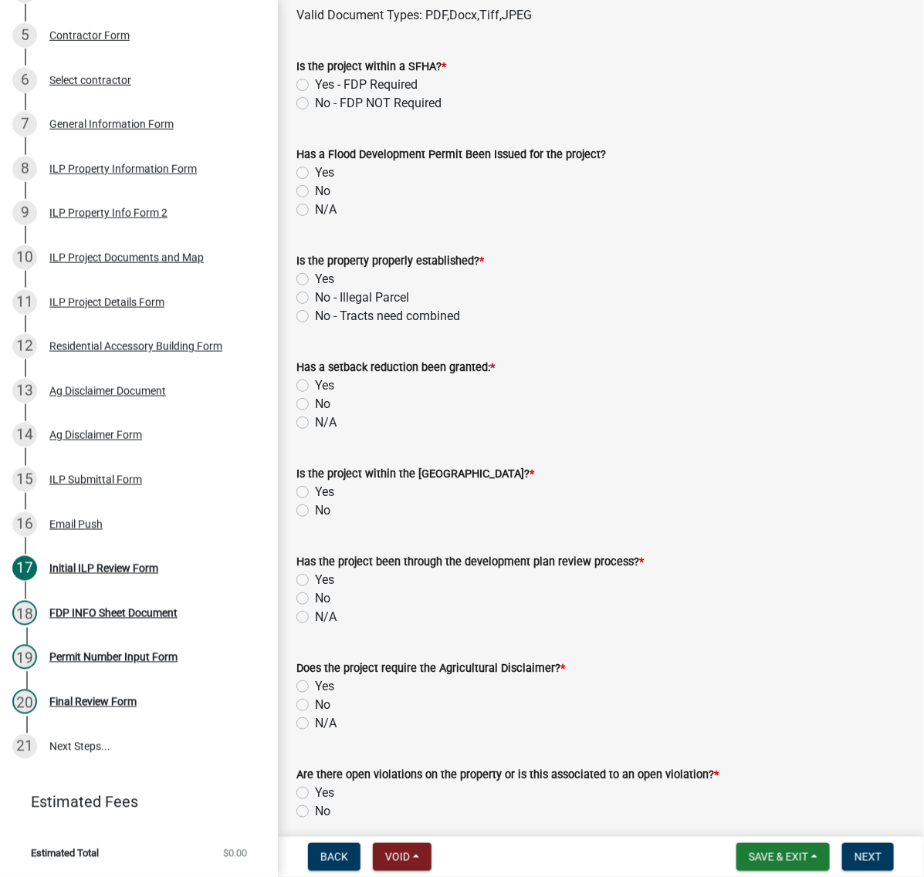
scroll to position [675, 0]
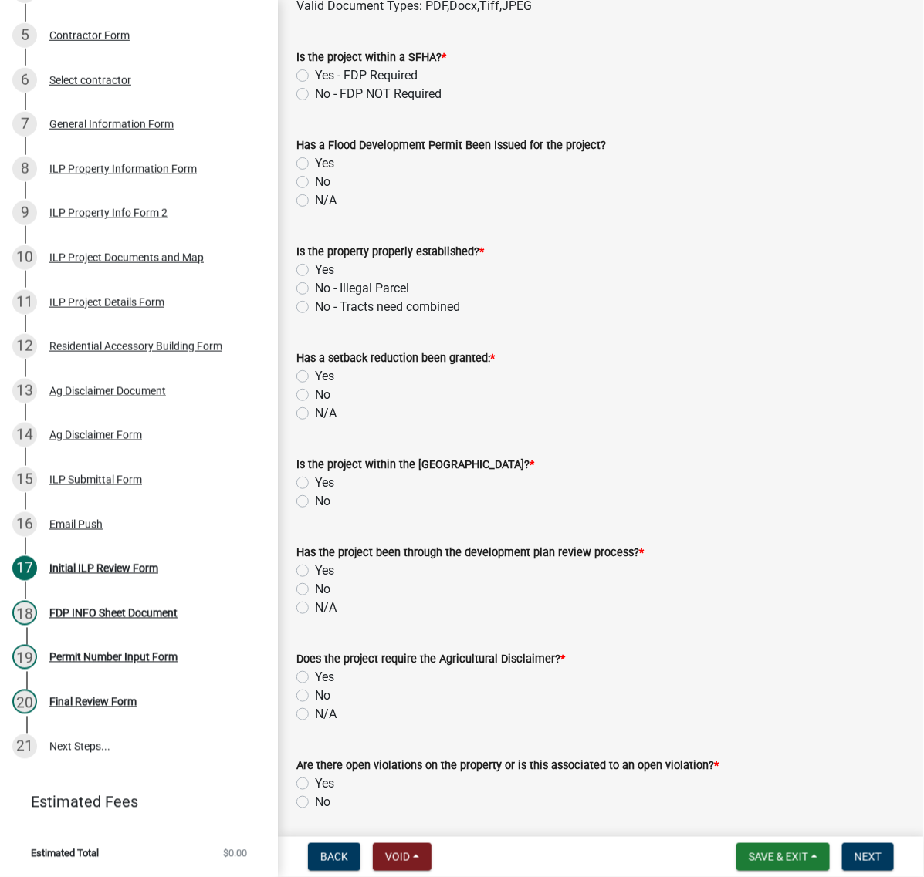
click at [315, 103] on label "No - FDP NOT Required" at bounding box center [378, 94] width 127 height 19
click at [315, 95] on input "No - FDP NOT Required" at bounding box center [320, 90] width 10 height 10
radio input "true"
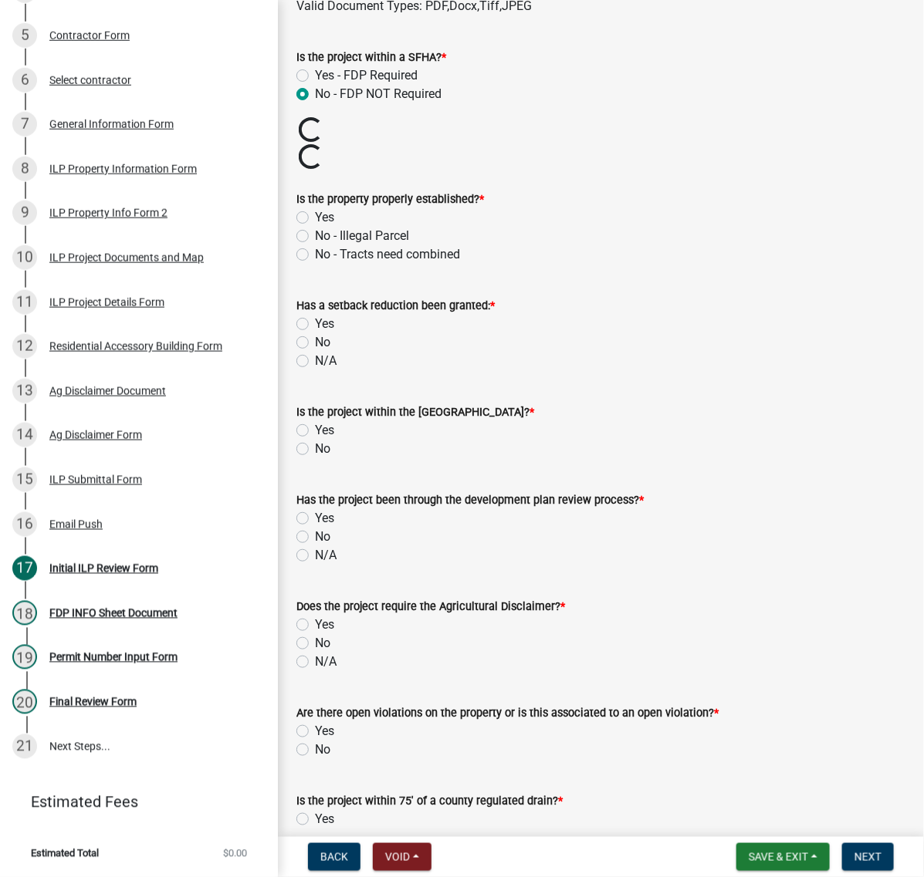
click at [315, 227] on label "Yes" at bounding box center [324, 217] width 19 height 19
click at [315, 218] on input "Yes" at bounding box center [320, 213] width 10 height 10
radio input "true"
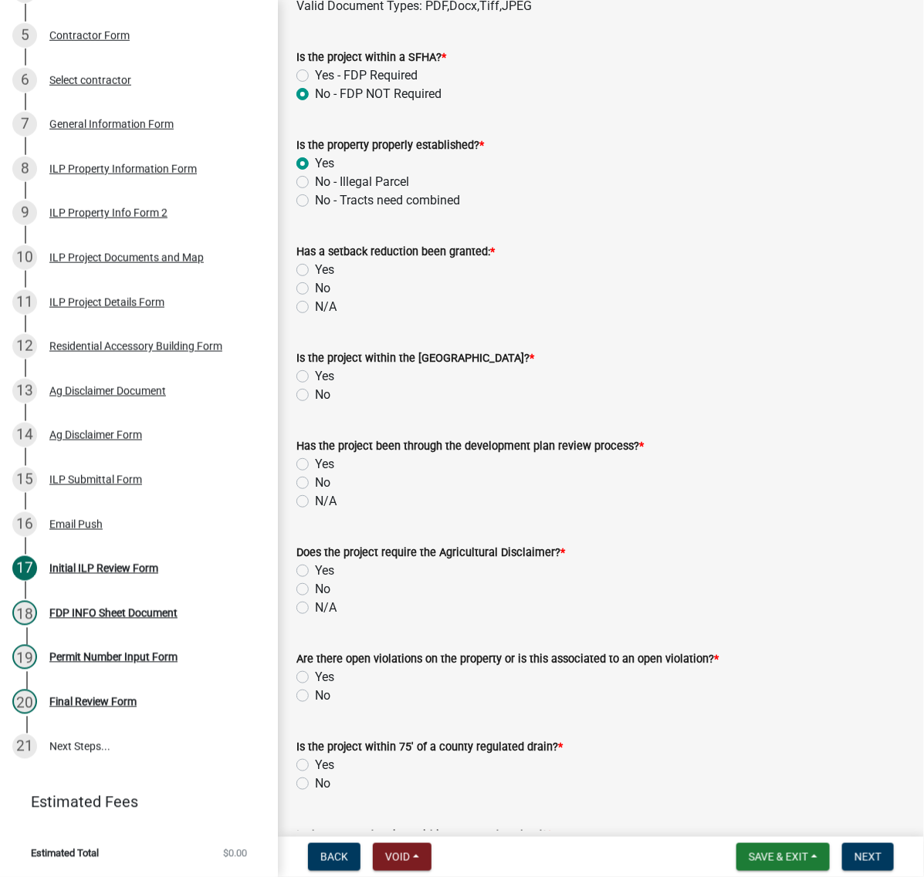
click at [315, 298] on label "No" at bounding box center [322, 288] width 15 height 19
click at [315, 289] on input "No" at bounding box center [320, 284] width 10 height 10
radio input "true"
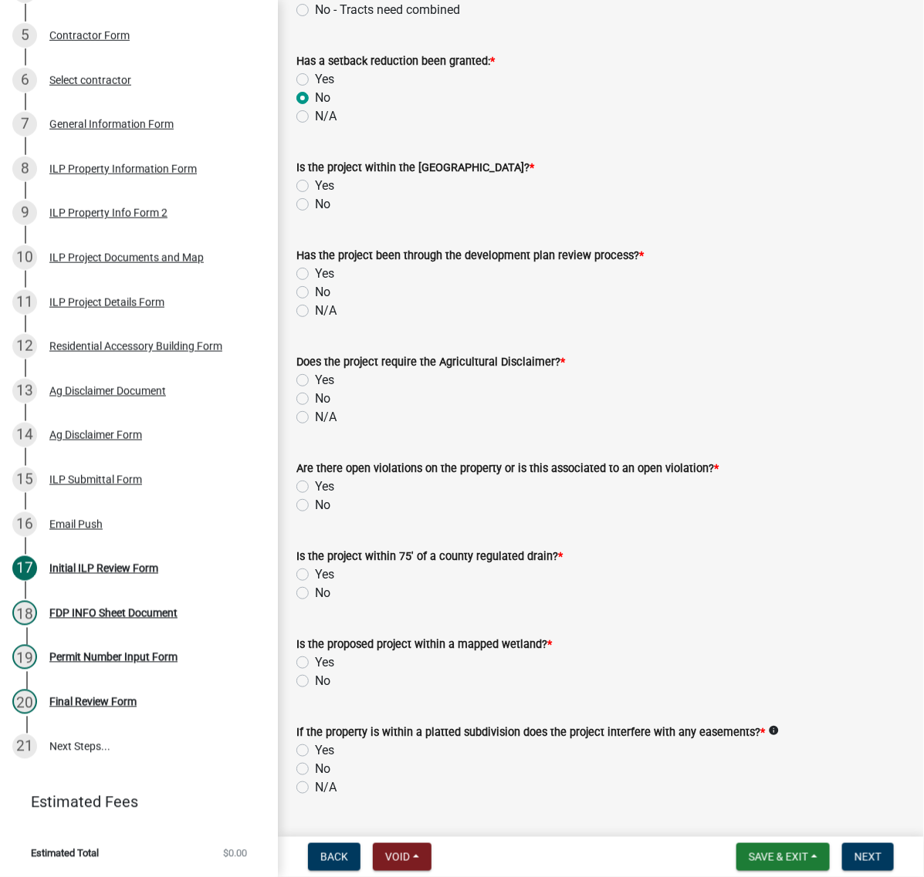
scroll to position [868, 0]
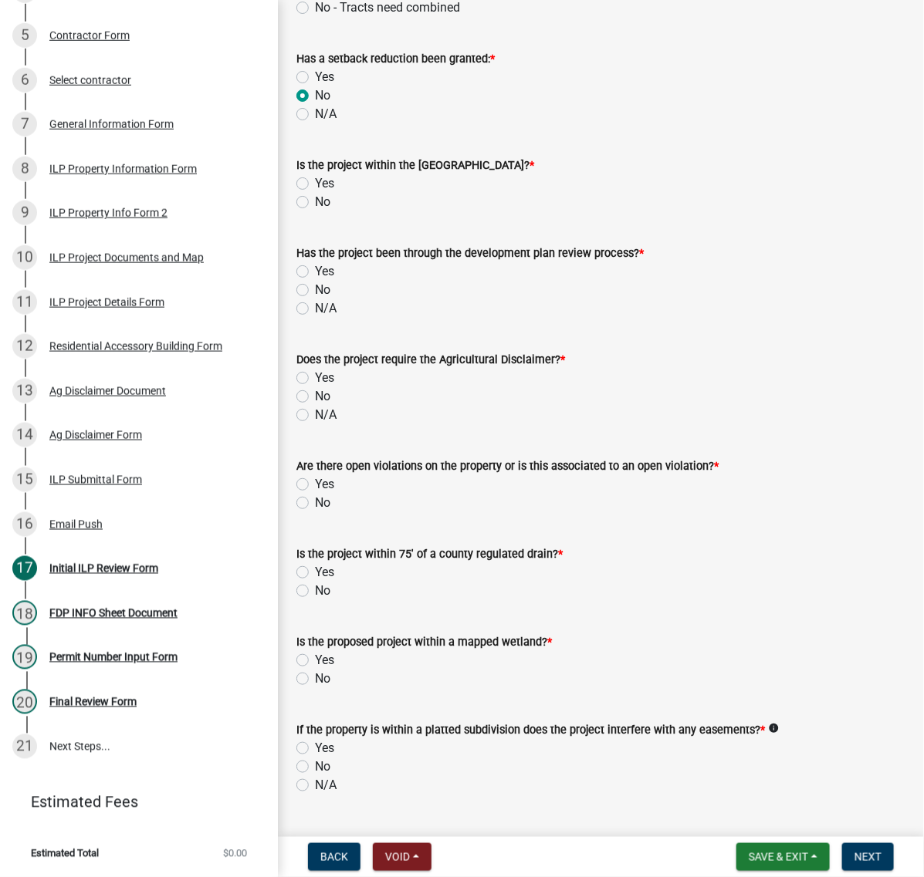
click at [315, 211] on label "No" at bounding box center [322, 202] width 15 height 19
click at [315, 203] on input "No" at bounding box center [320, 198] width 10 height 10
radio input "true"
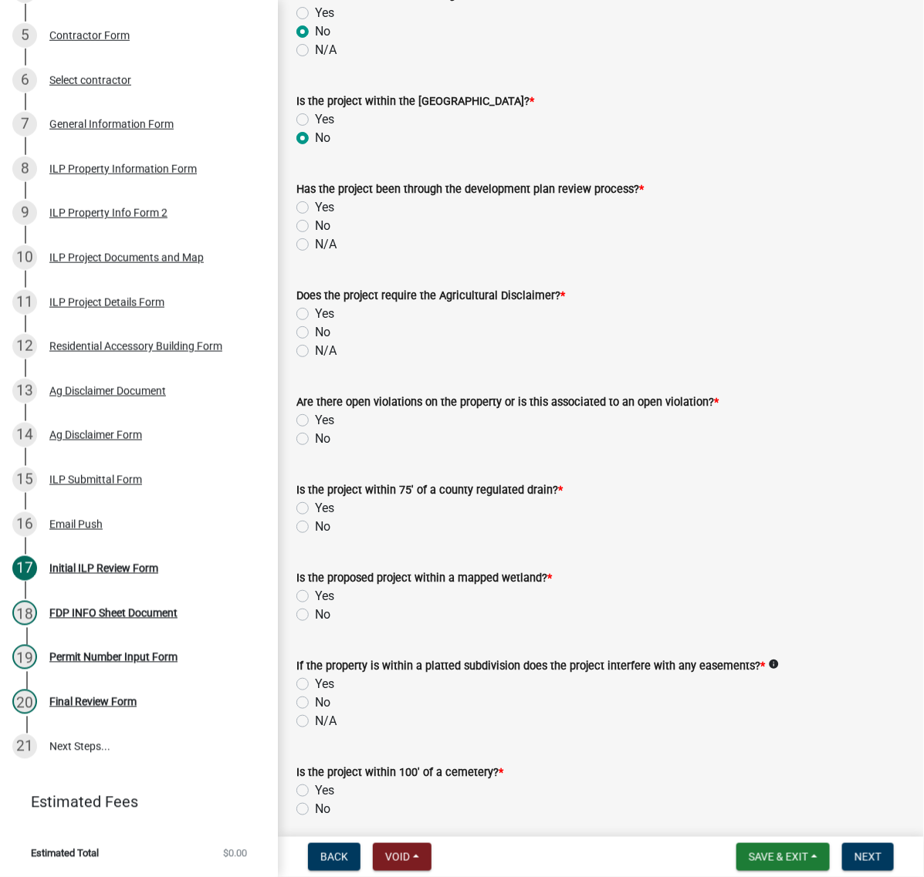
scroll to position [965, 0]
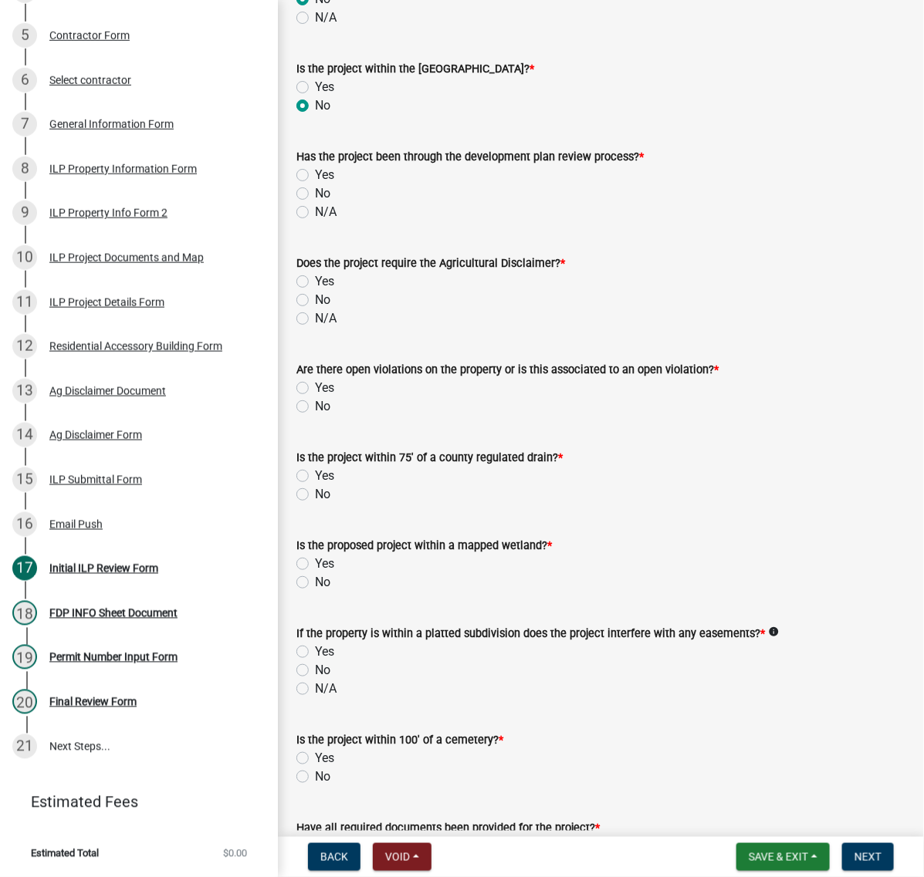
click at [315, 203] on label "No" at bounding box center [322, 193] width 15 height 19
click at [315, 194] on input "No" at bounding box center [320, 189] width 10 height 10
radio input "true"
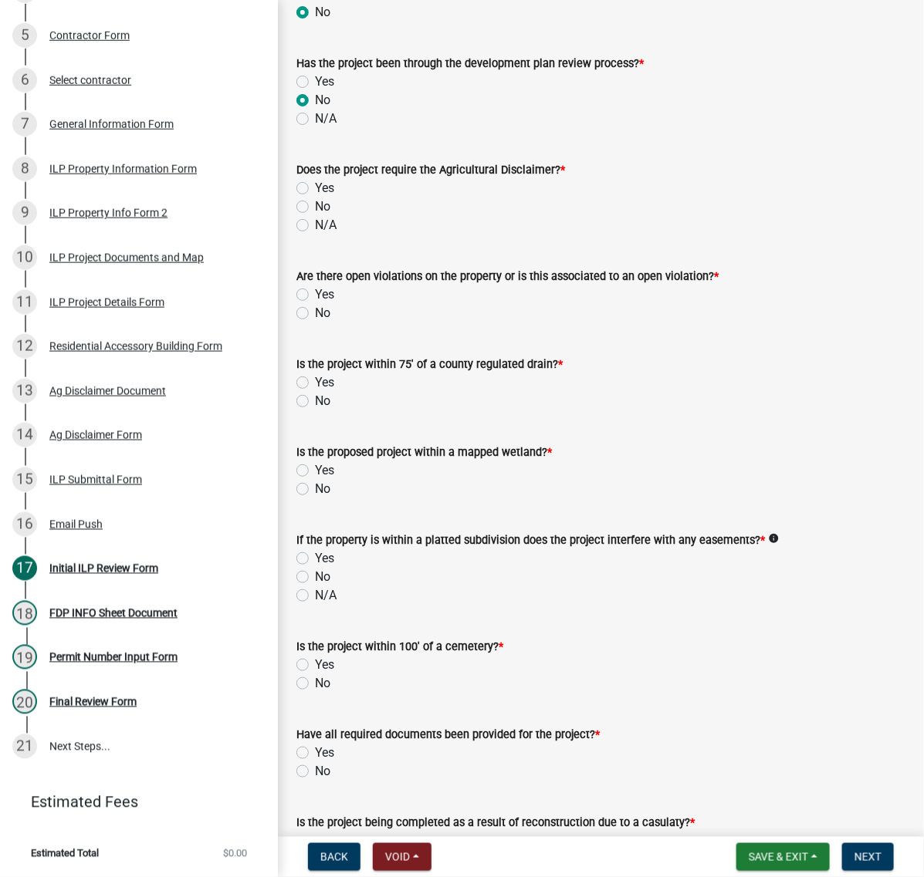
scroll to position [1061, 0]
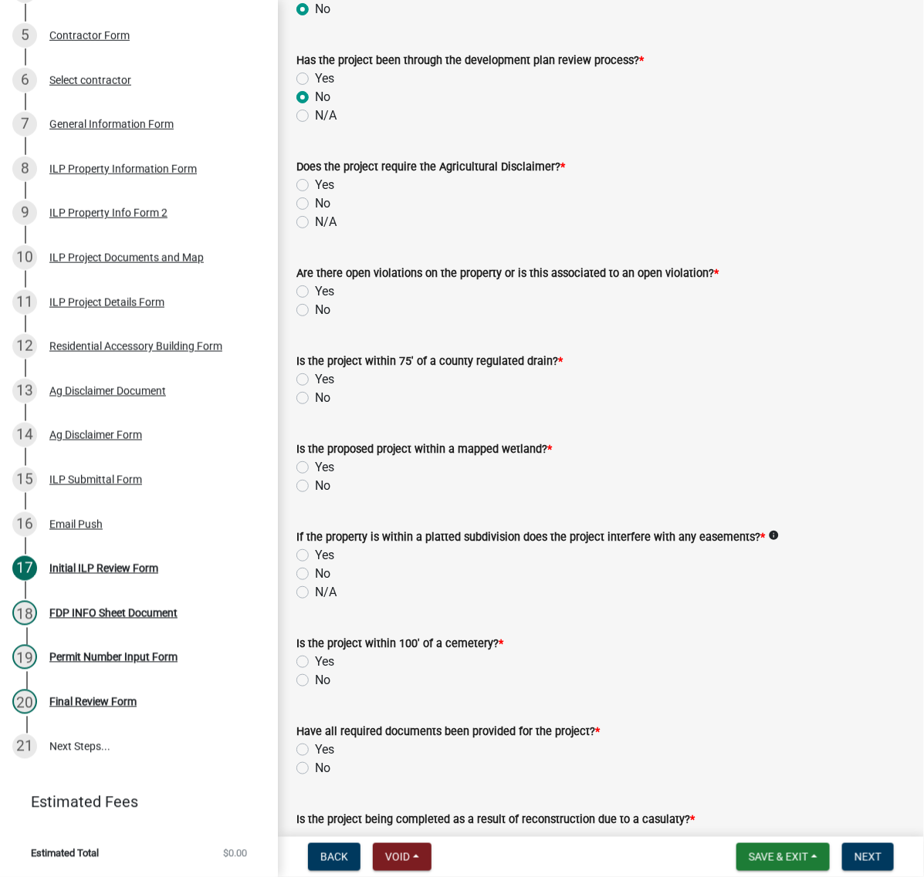
click at [315, 194] on label "Yes" at bounding box center [324, 185] width 19 height 19
click at [315, 186] on input "Yes" at bounding box center [320, 181] width 10 height 10
radio input "true"
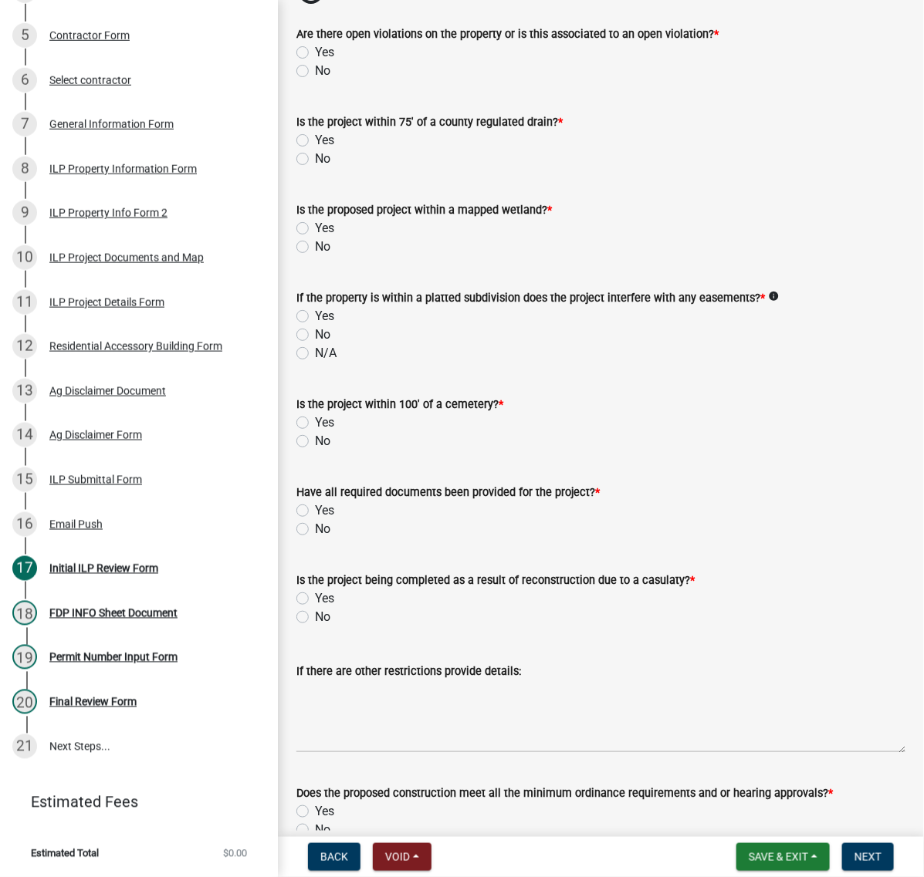
scroll to position [1351, 0]
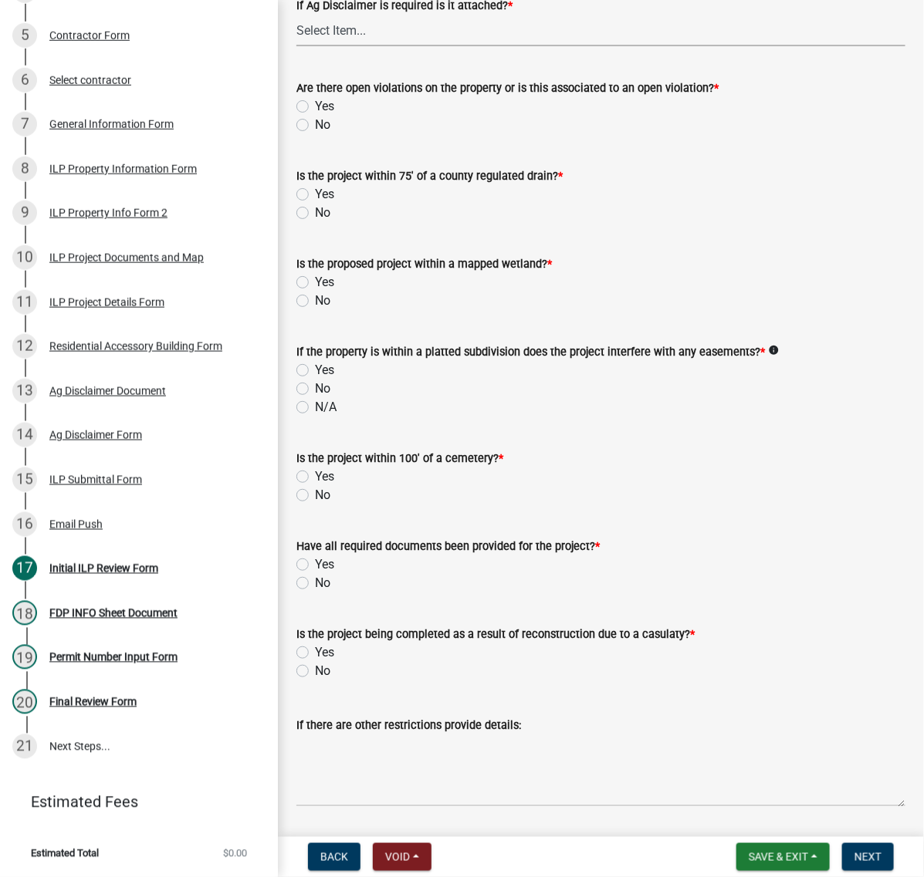
click at [426, 46] on select "Select Item... Yes No" at bounding box center [600, 31] width 609 height 32
click at [301, 46] on select "Select Item... Yes No" at bounding box center [600, 31] width 609 height 32
select select "c0fa77dd-9ee0-4144-9979-eb2eebb8c086"
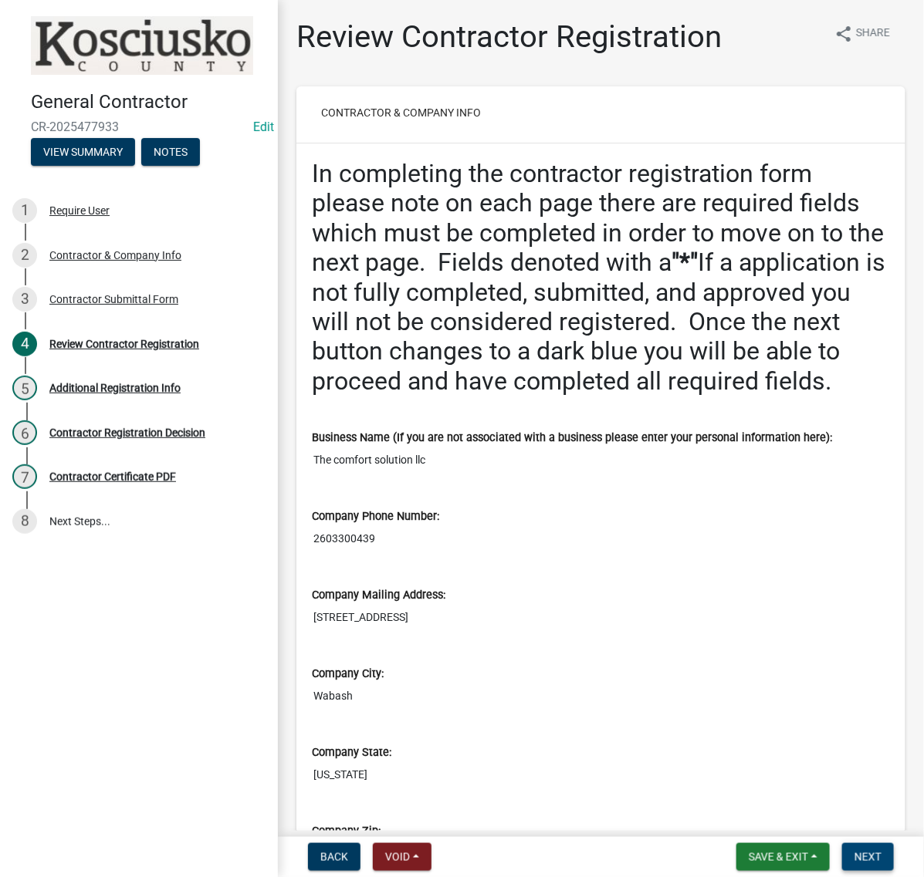
click at [854, 851] on span "Next" at bounding box center [867, 857] width 27 height 12
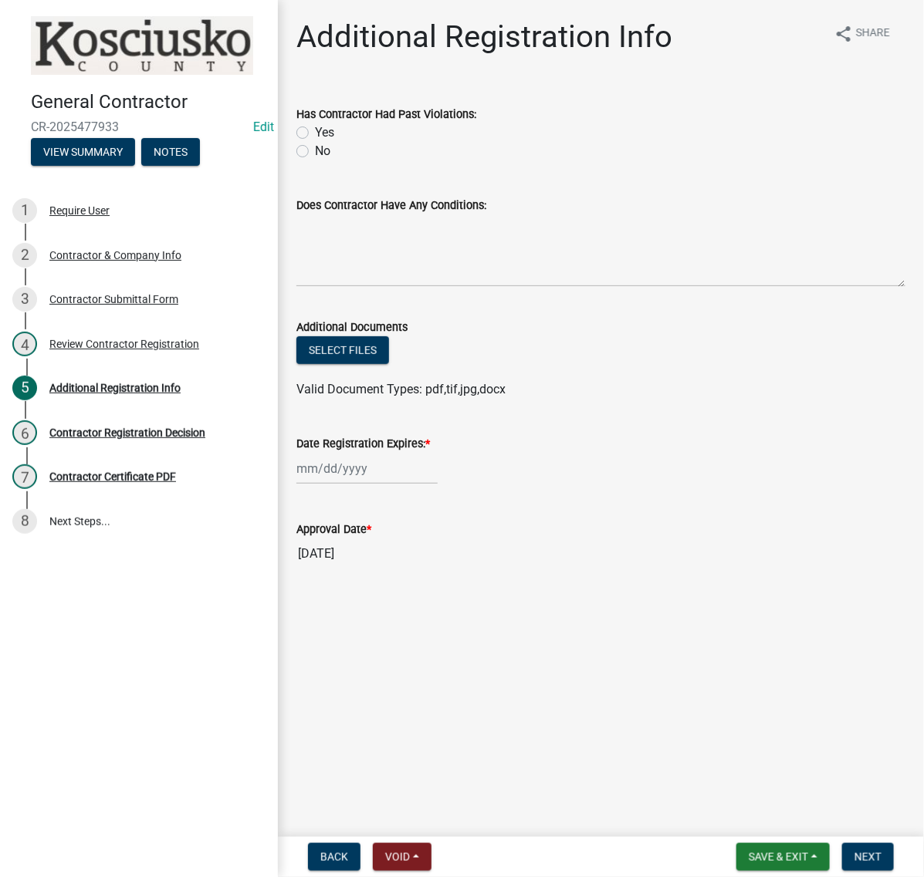
drag, startPoint x: 307, startPoint y: 187, endPoint x: 332, endPoint y: 217, distance: 38.9
click at [315, 161] on label "No" at bounding box center [322, 151] width 15 height 19
click at [315, 152] on input "No" at bounding box center [320, 147] width 10 height 10
radio input "true"
click at [364, 287] on textarea "Does Contractor Have Any Conditions:" at bounding box center [600, 251] width 609 height 73
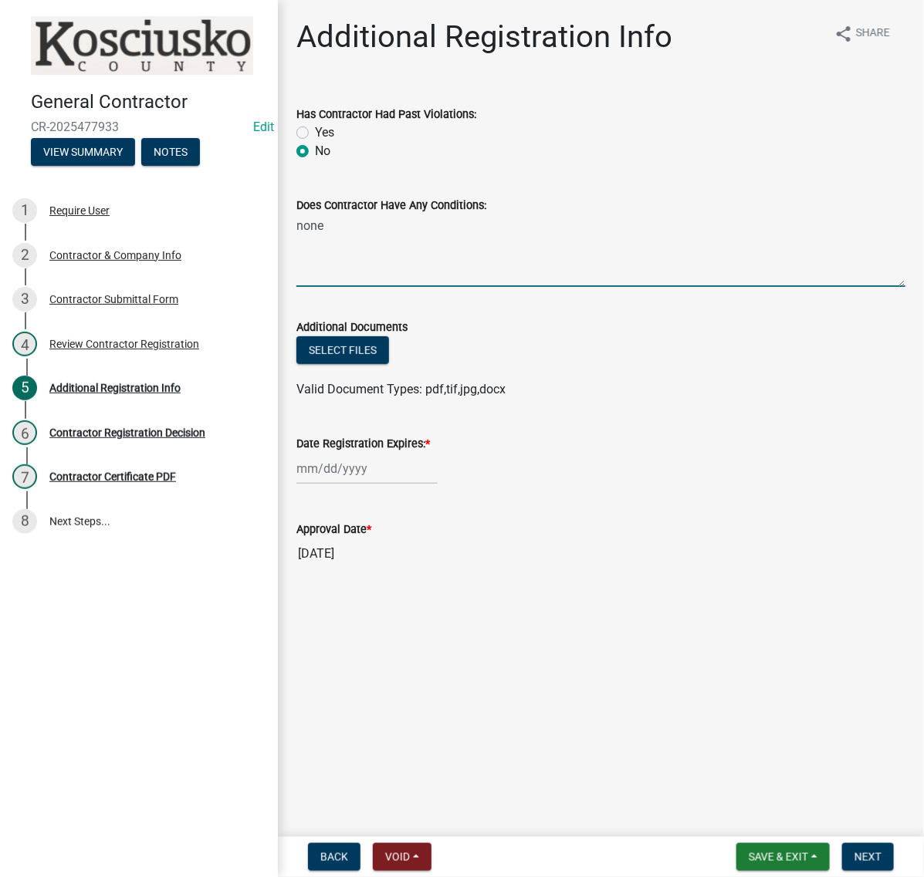
type textarea "none"
click at [363, 485] on div at bounding box center [366, 469] width 141 height 32
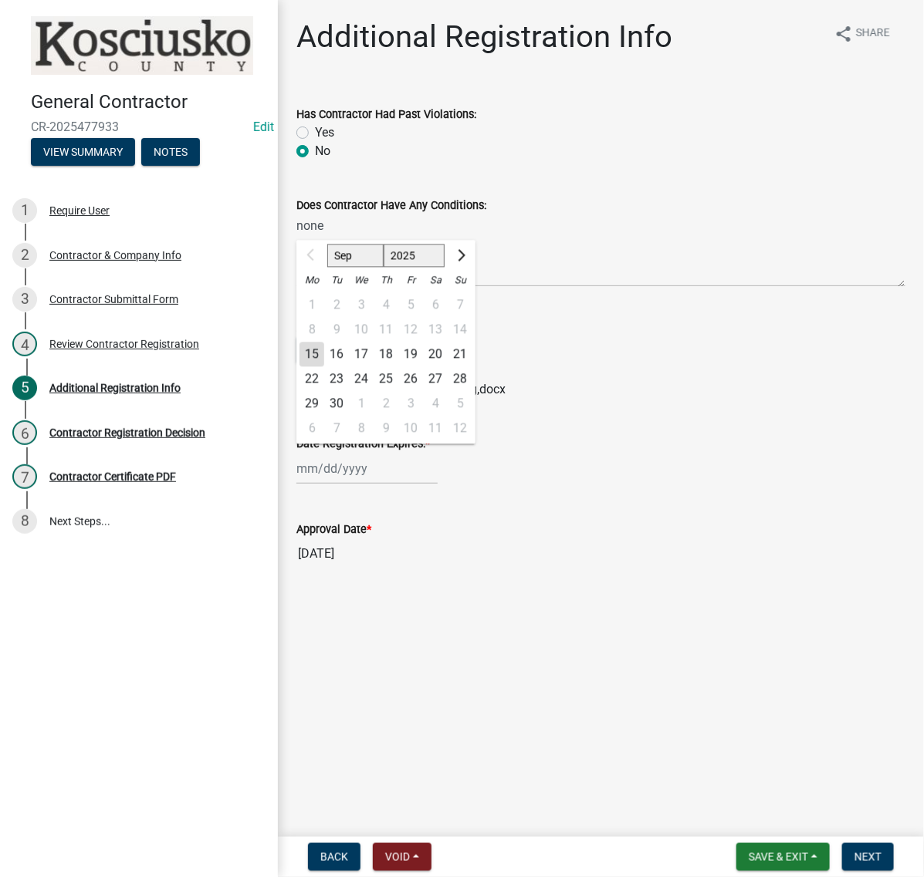
click at [445, 268] on select "2025 2026 2027 2028 2029 2030 2031 2032 2033 2034 2035 2036 2037 2038 2039 2040…" at bounding box center [415, 256] width 62 height 23
select select "2026"
click at [410, 268] on select "2025 2026 2027 2028 2029 2030 2031 2032 2033 2034 2035 2036 2037 2038 2039 2040…" at bounding box center [415, 256] width 62 height 23
click at [348, 367] on div "15" at bounding box center [336, 355] width 25 height 25
type input "09/15/2026"
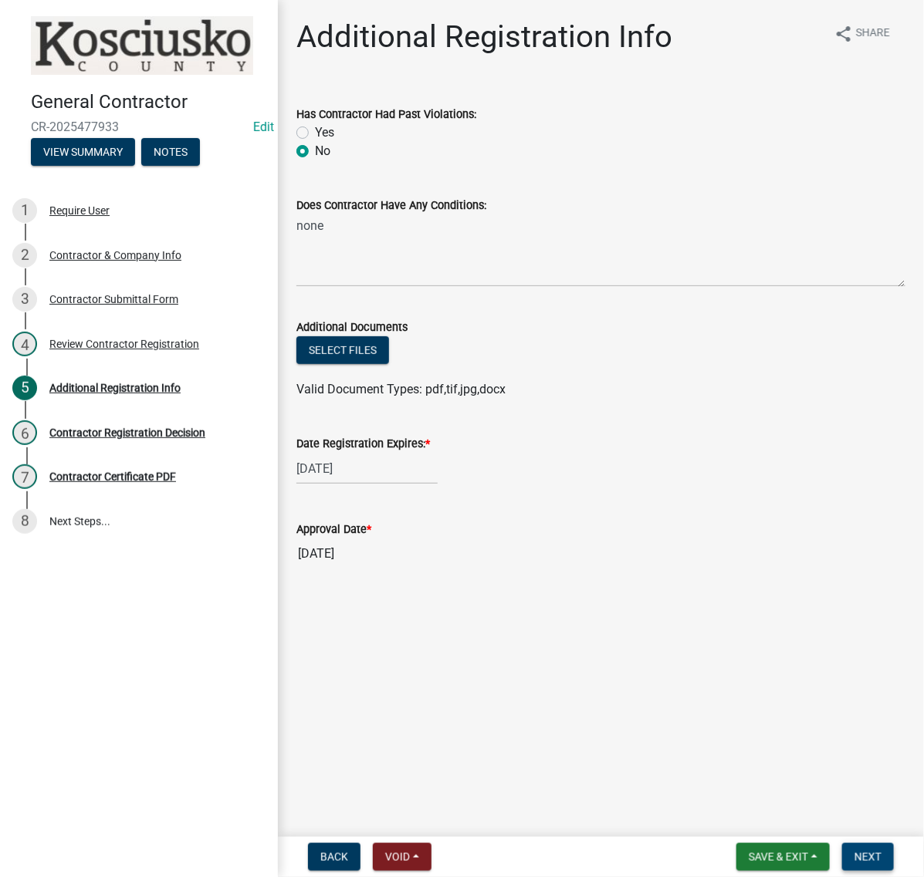
click at [842, 847] on button "Next" at bounding box center [868, 858] width 52 height 28
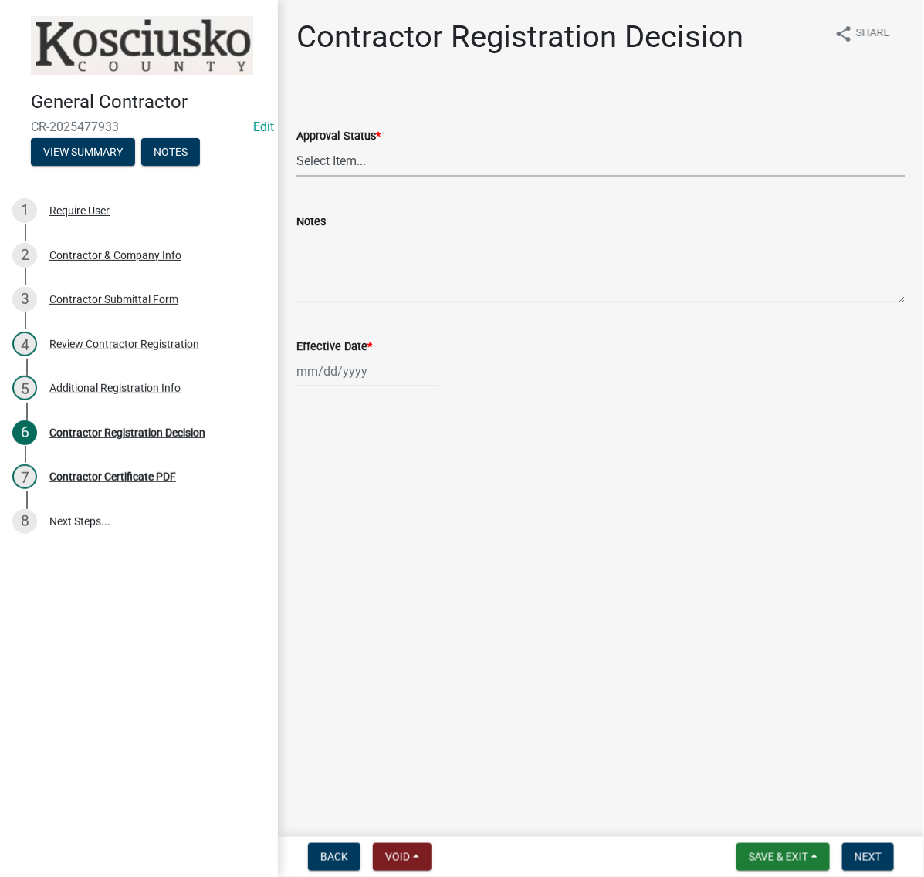
drag, startPoint x: 367, startPoint y: 244, endPoint x: 369, endPoint y: 257, distance: 13.2
click at [367, 177] on select "Select Item... Approved Denied" at bounding box center [600, 161] width 609 height 32
click at [301, 177] on select "Select Item... Approved Denied" at bounding box center [600, 161] width 609 height 32
select select "8e4351d7-4ebf-4714-a7c9-c8187f00e083"
click at [336, 387] on div at bounding box center [366, 372] width 141 height 32
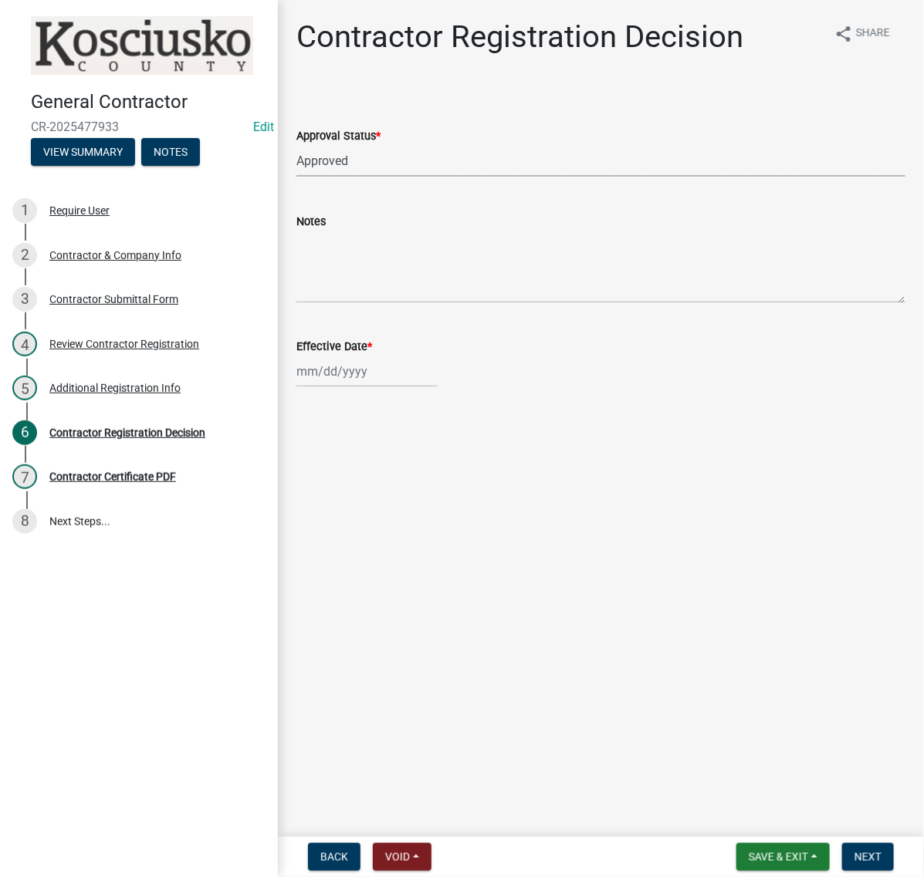
select select "9"
select select "2025"
click at [323, 533] on div "15" at bounding box center [311, 521] width 25 height 25
type input "[DATE]"
click at [854, 851] on span "Next" at bounding box center [867, 857] width 27 height 12
